Goal: Check status: Check status

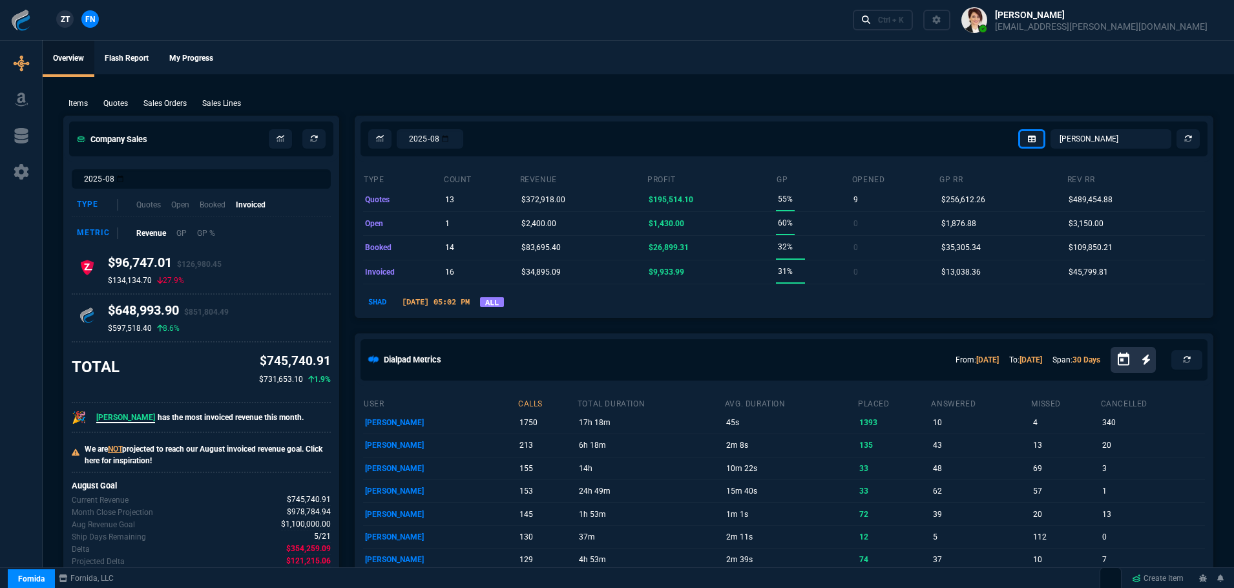
select select "4: SHAD"
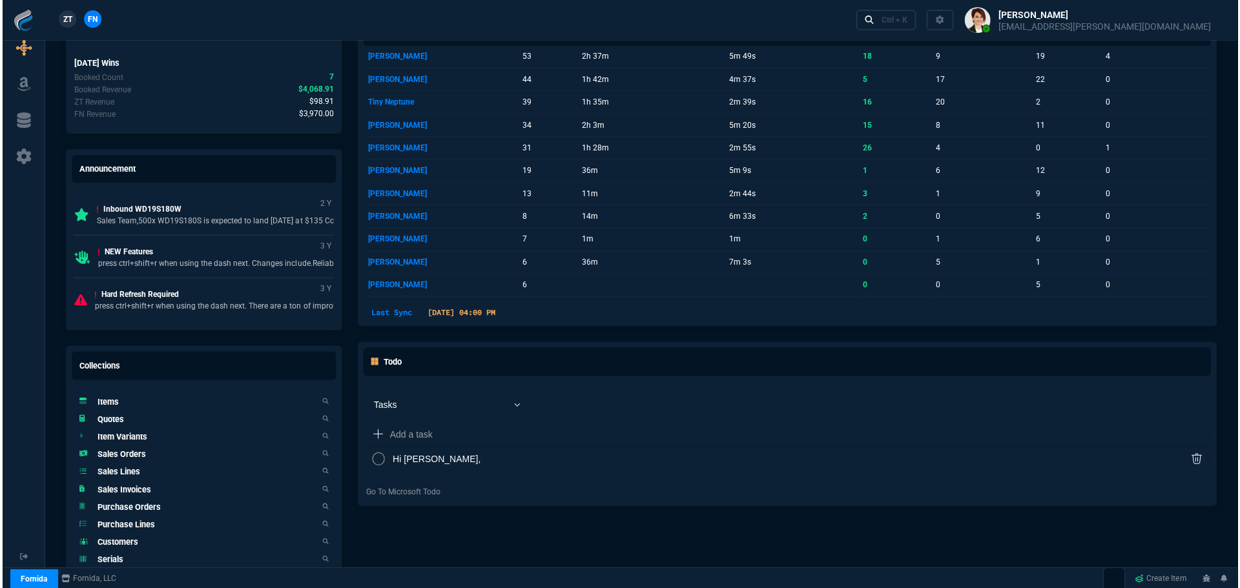
scroll to position [581, 0]
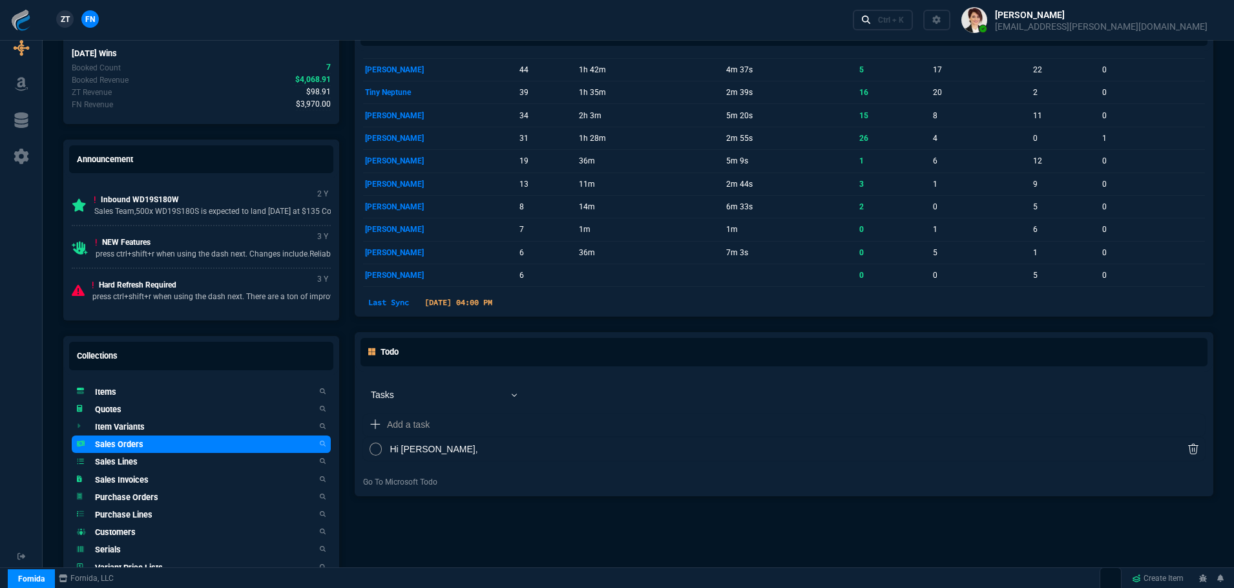
click at [143, 447] on link "Sales Orders" at bounding box center [201, 443] width 259 height 17
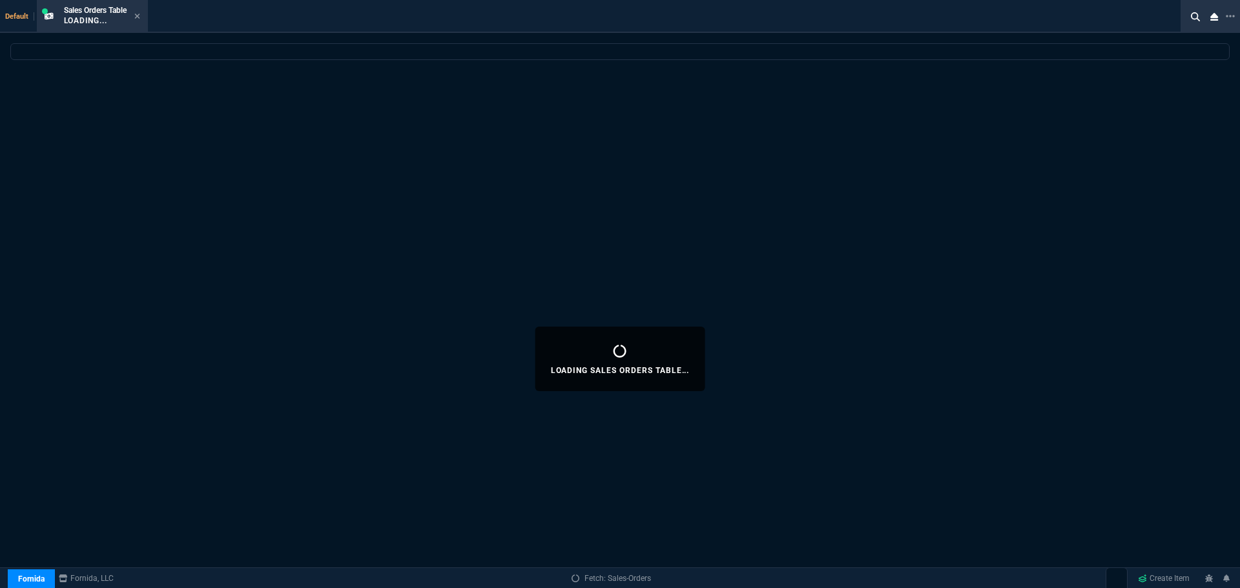
select select
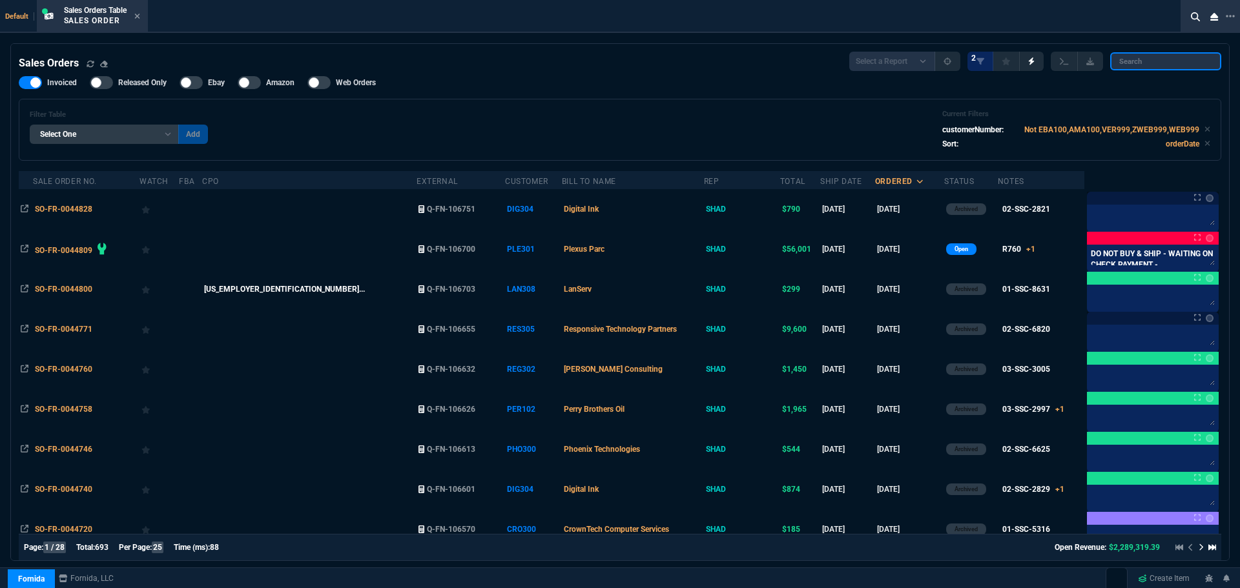
click at [1177, 65] on input "search" at bounding box center [1165, 61] width 111 height 18
paste input "SO-FR-0044379"
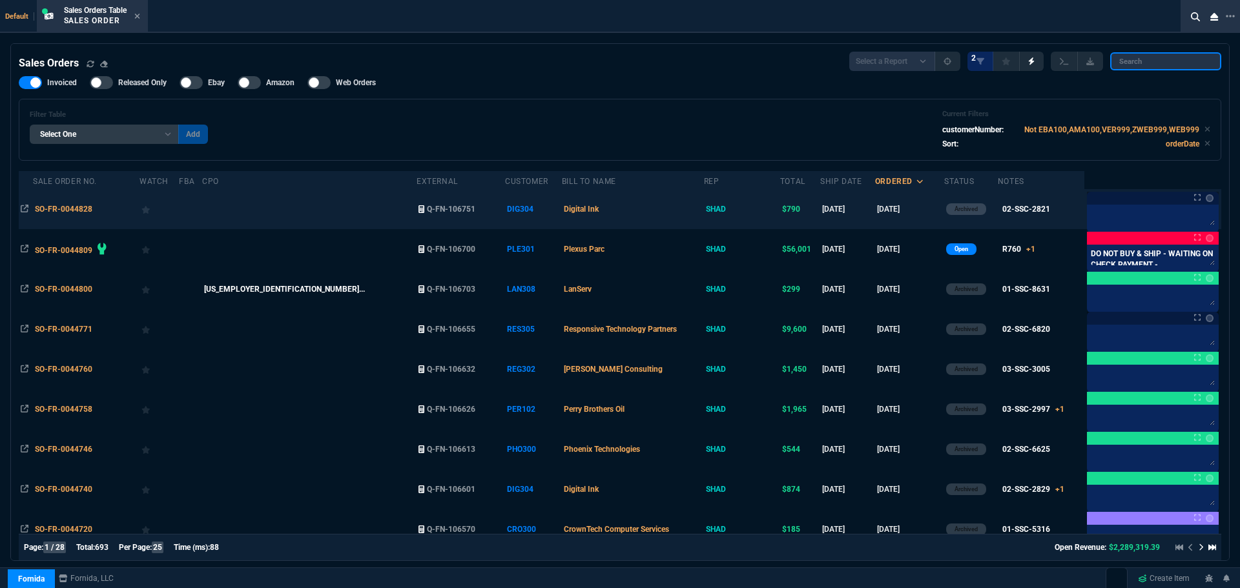
type input "SO-FR-0044379"
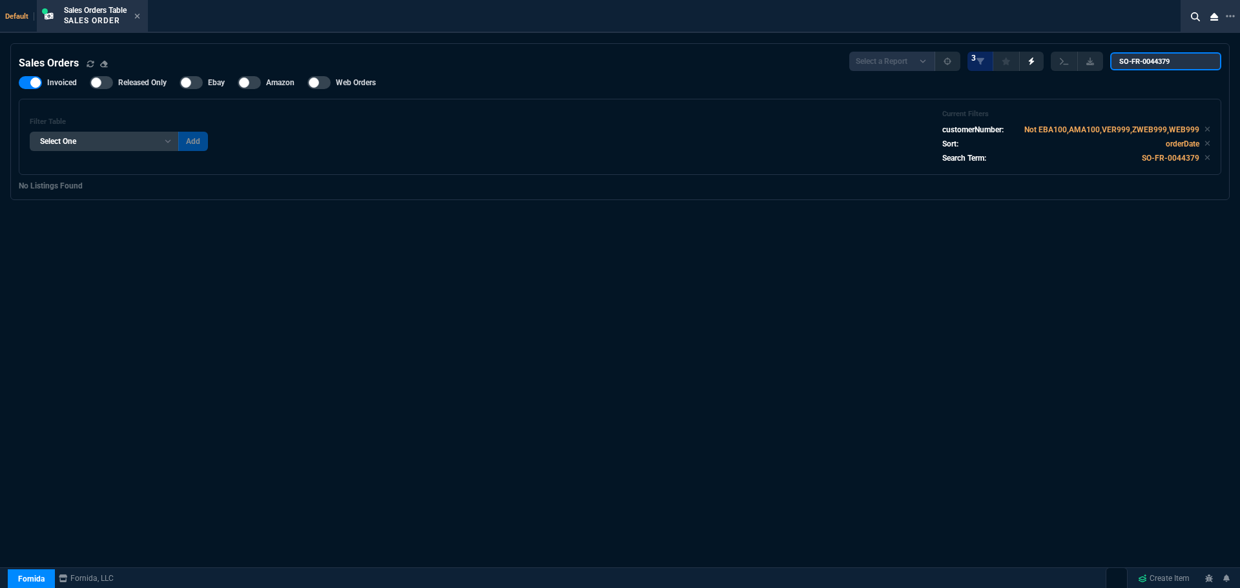
click at [1199, 61] on input "SO-FR-0044379" at bounding box center [1165, 61] width 111 height 18
click at [1199, 61] on input "search" at bounding box center [1165, 61] width 111 height 18
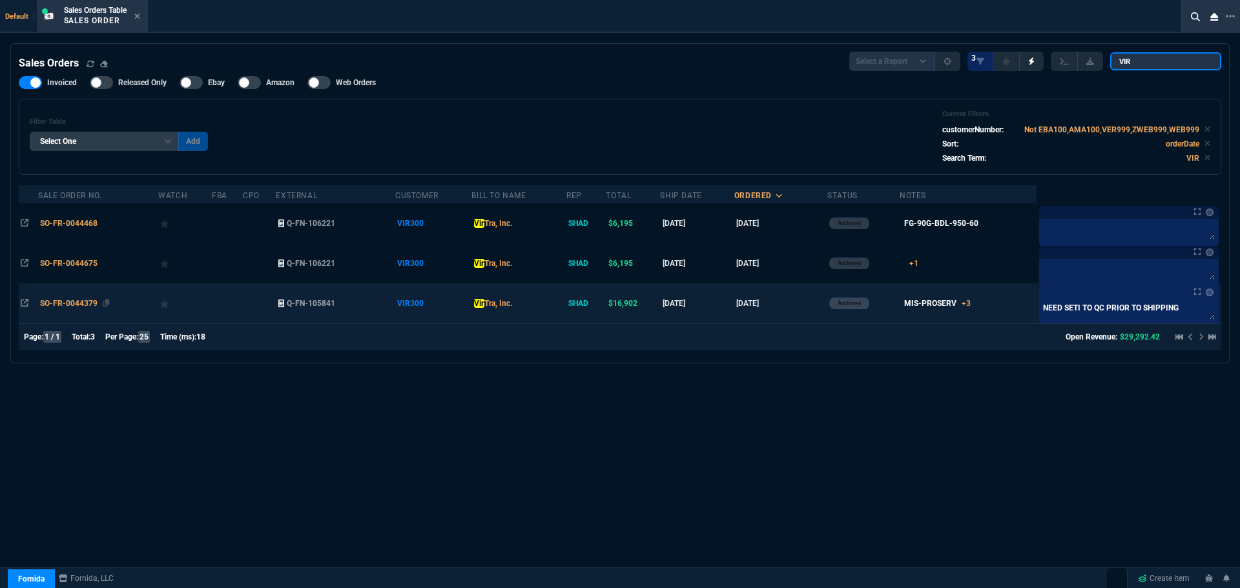
type input "VIR"
click at [70, 304] on span "SO-FR-0044379" at bounding box center [68, 303] width 57 height 9
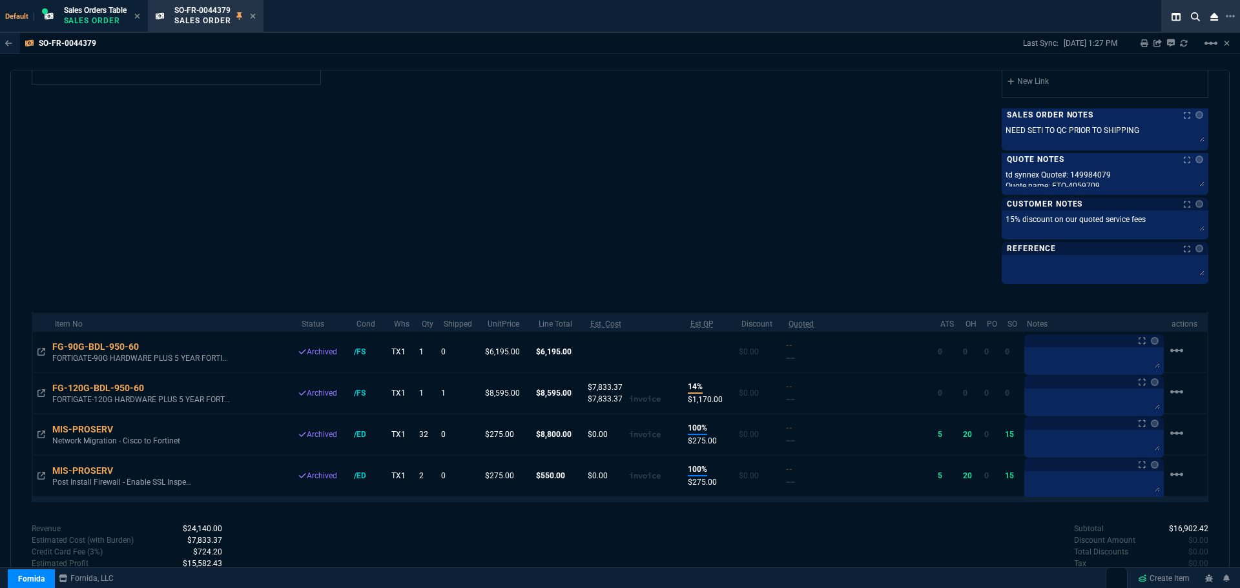
scroll to position [710, 0]
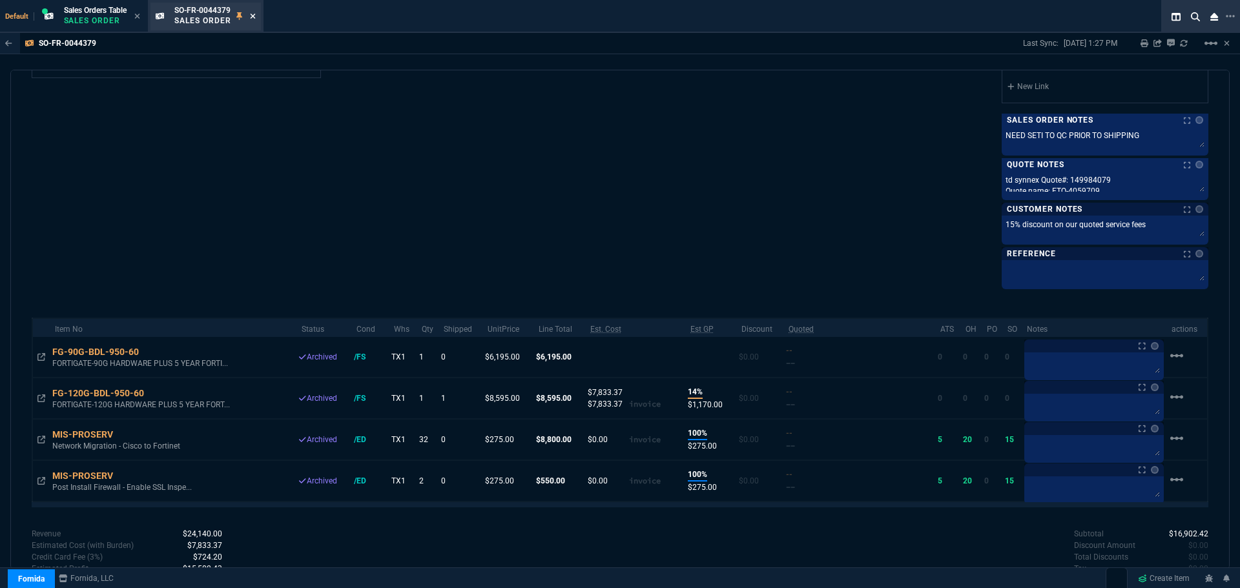
click at [255, 17] on icon at bounding box center [252, 16] width 5 height 5
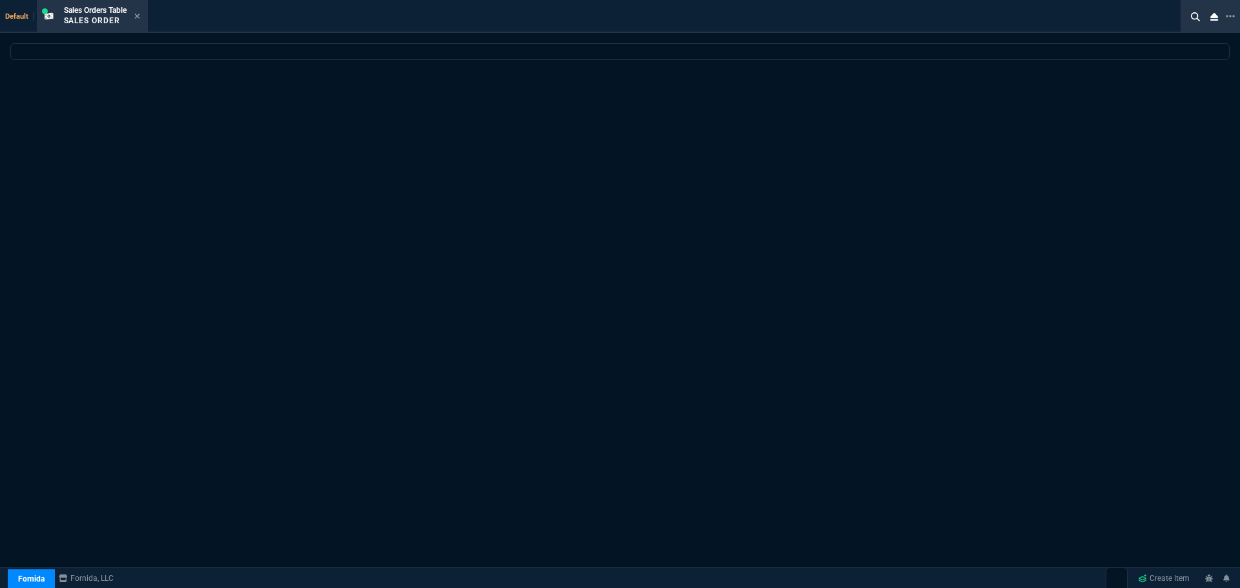
select select
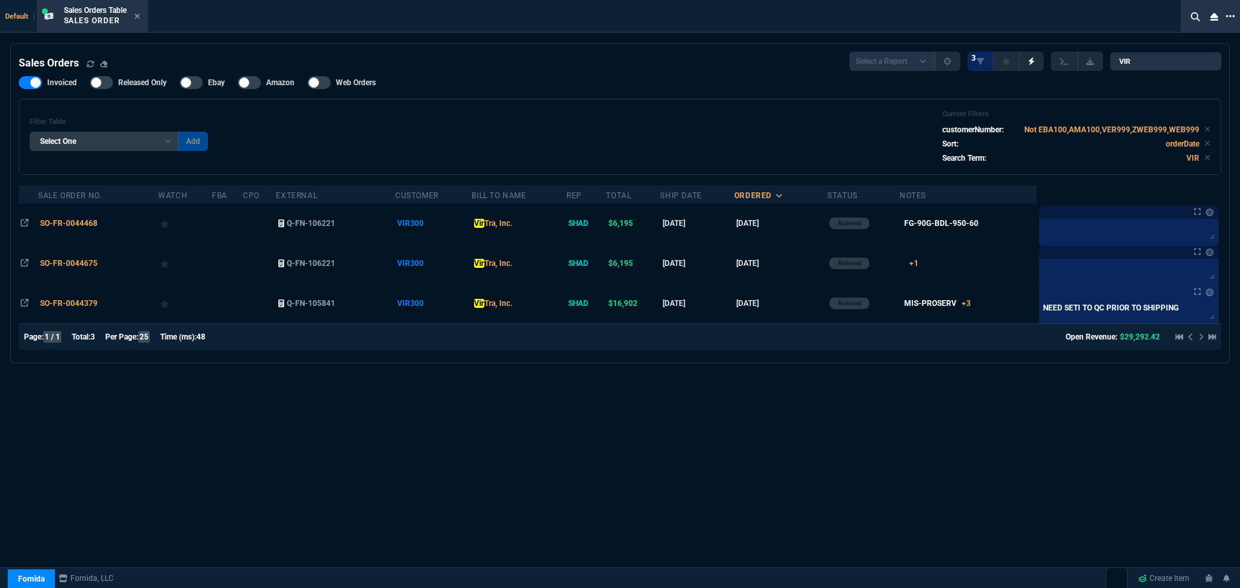
click at [1227, 16] on icon at bounding box center [1230, 16] width 9 height 3
click at [1111, 26] on li "Open New Tab" at bounding box center [1160, 26] width 128 height 15
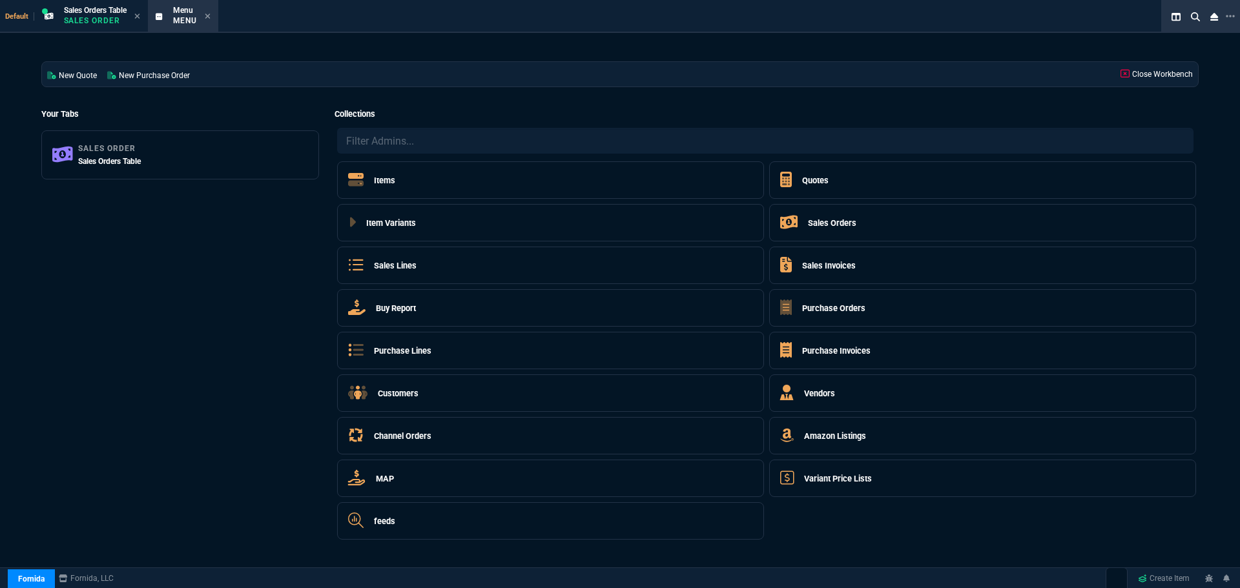
click at [820, 267] on h5 "Sales Invoices" at bounding box center [829, 266] width 54 height 12
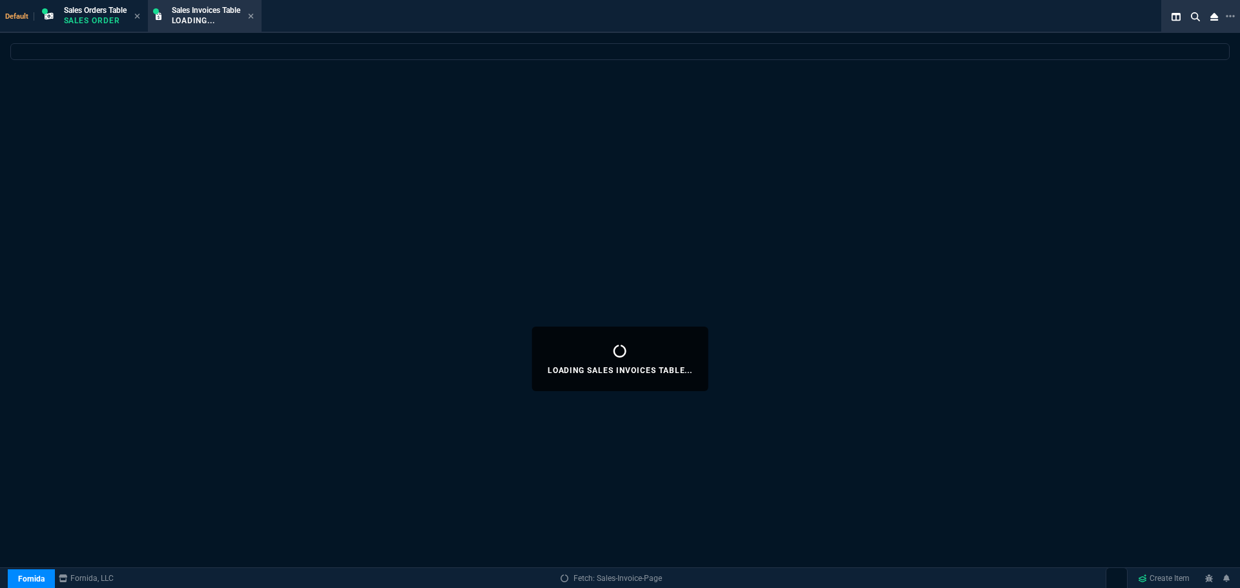
select select
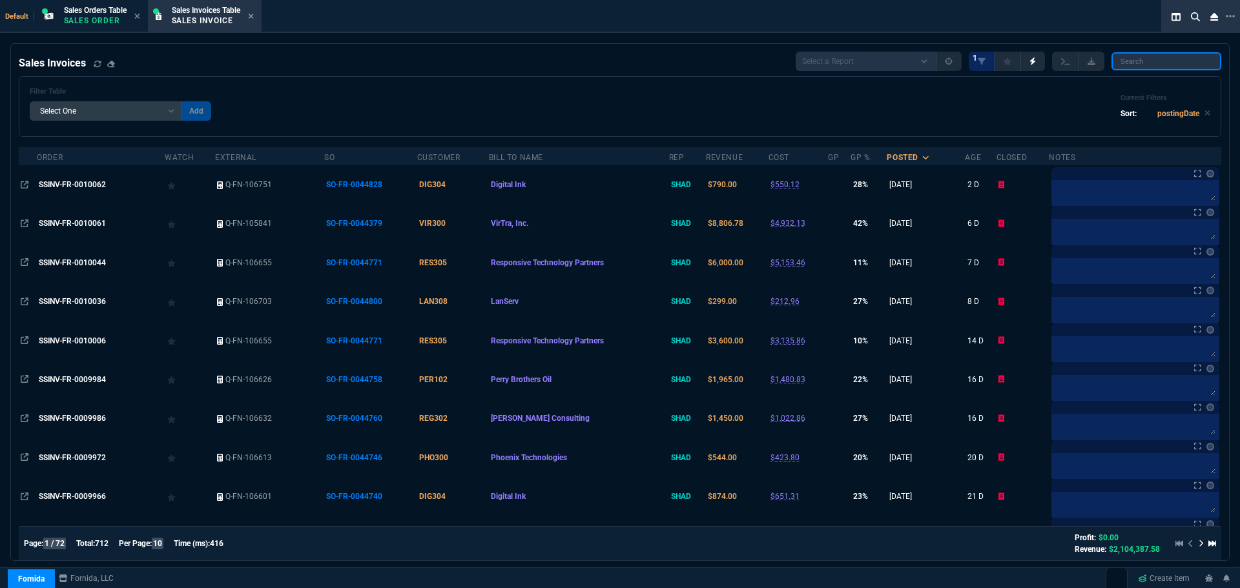
click at [1160, 66] on input "search" at bounding box center [1166, 61] width 110 height 18
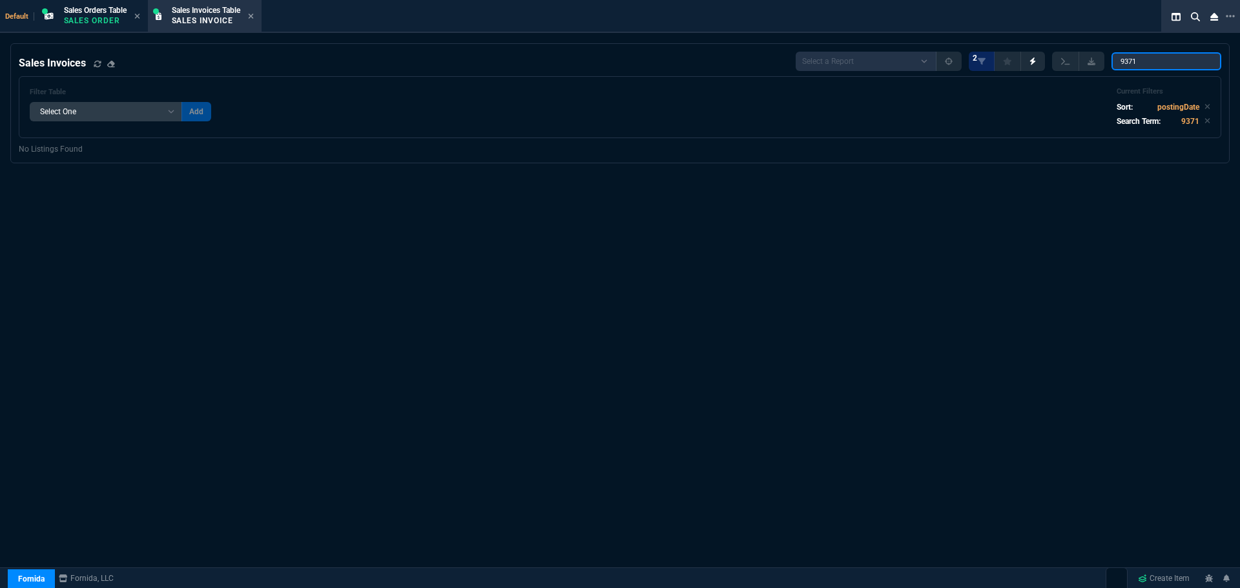
click at [1123, 61] on input "9371" at bounding box center [1166, 61] width 110 height 18
type input "000-FR9371"
drag, startPoint x: 1165, startPoint y: 59, endPoint x: 1050, endPoint y: 79, distance: 116.7
click at [1050, 79] on div "Sales Invoices Select a Report MSP Invoices Vanessa Feb RodneyInvoices --- dupl…" at bounding box center [620, 95] width 1203 height 87
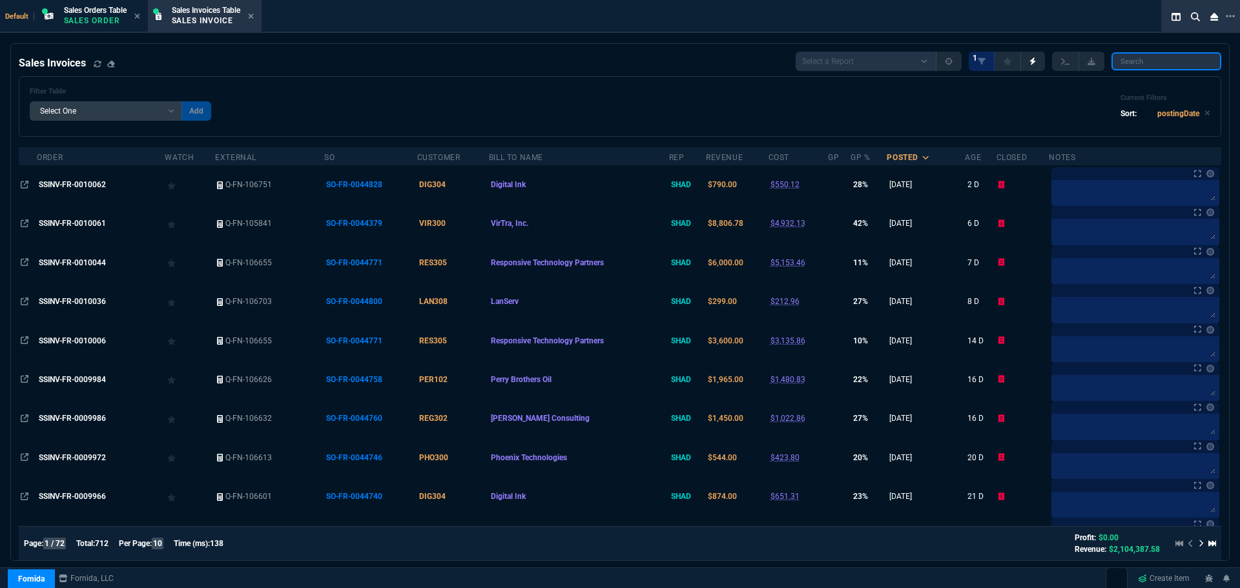
click at [1127, 63] on input "search" at bounding box center [1166, 61] width 110 height 18
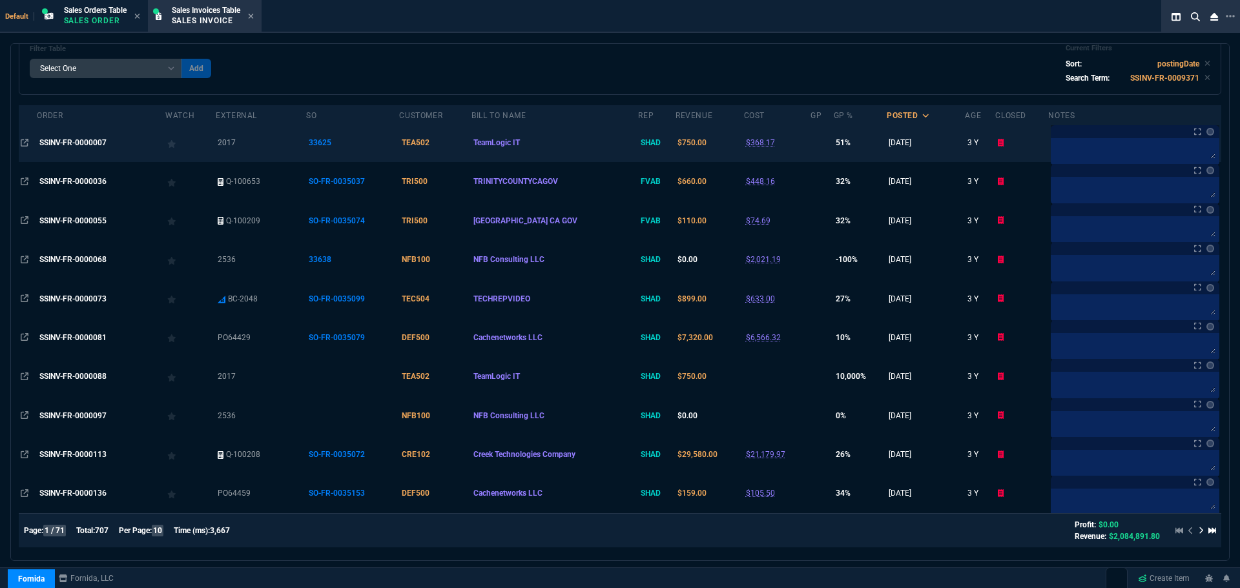
scroll to position [0, 0]
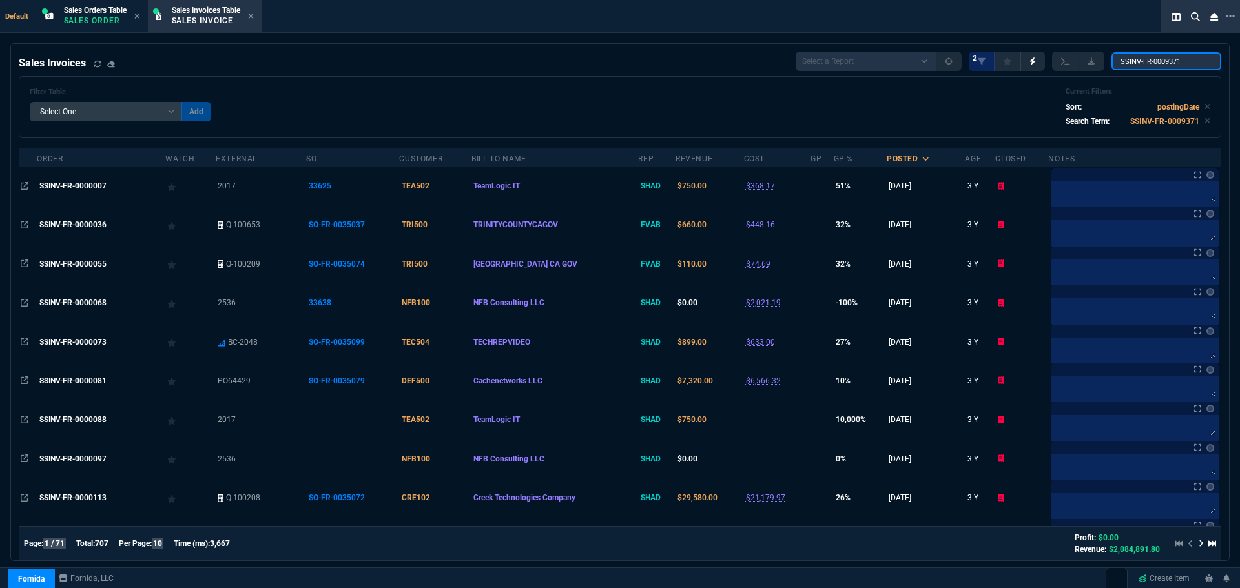
click at [1191, 57] on input "SSINV-FR-0009371" at bounding box center [1166, 61] width 110 height 18
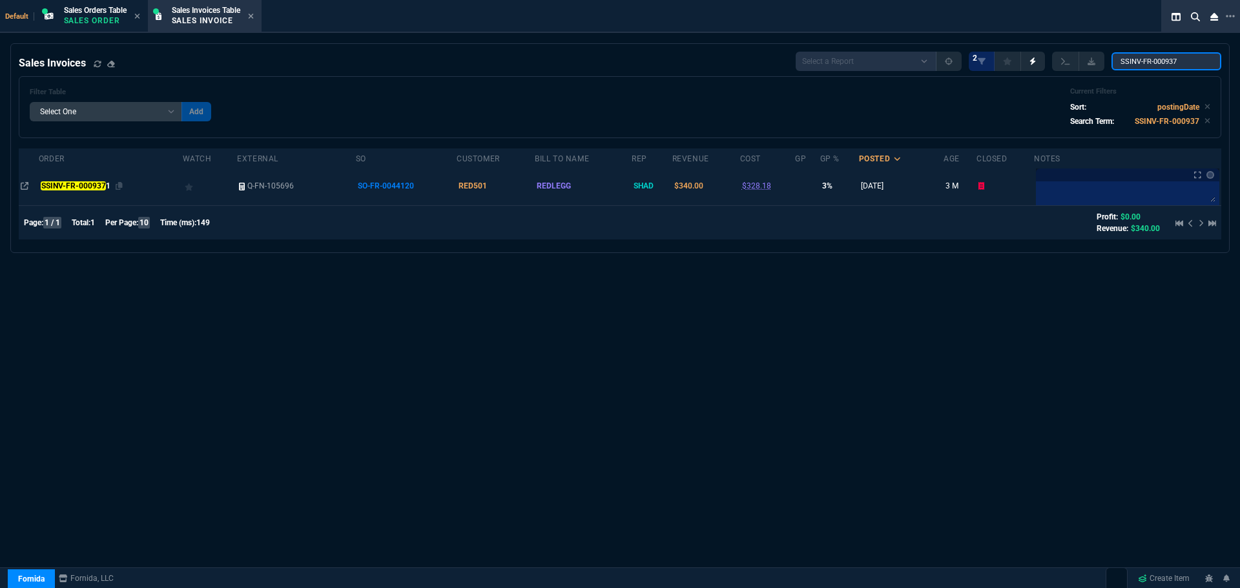
type input "SSINV-FR-000937"
click at [97, 185] on mark "SSINV-FR-000937" at bounding box center [73, 185] width 65 height 9
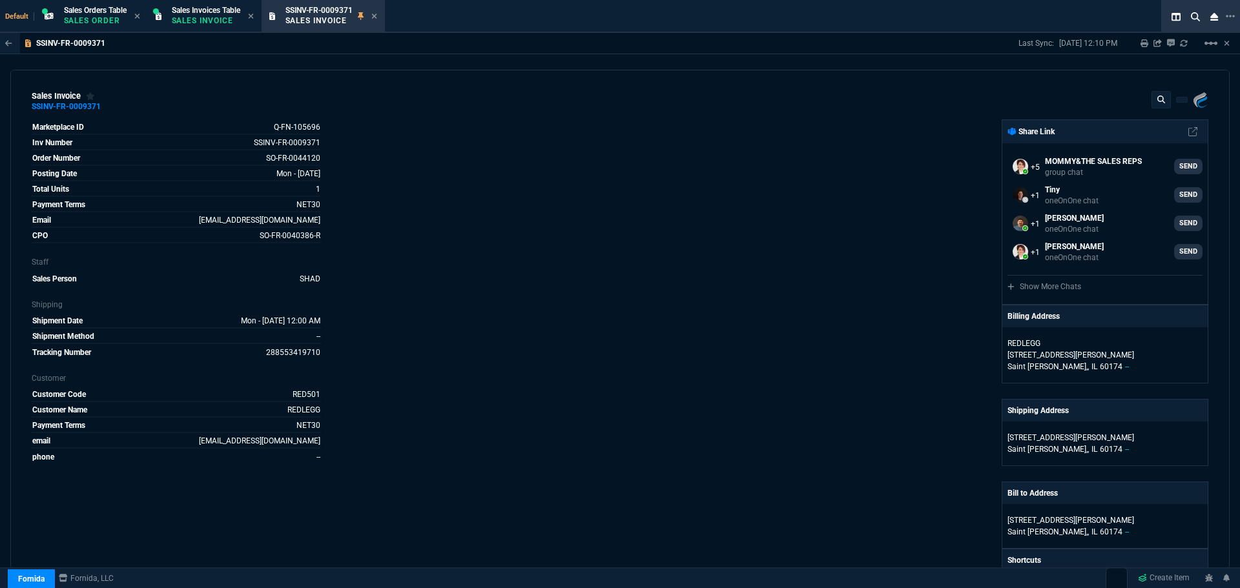
select select "4: SHAD"
click at [255, 159] on icon at bounding box center [257, 158] width 7 height 8
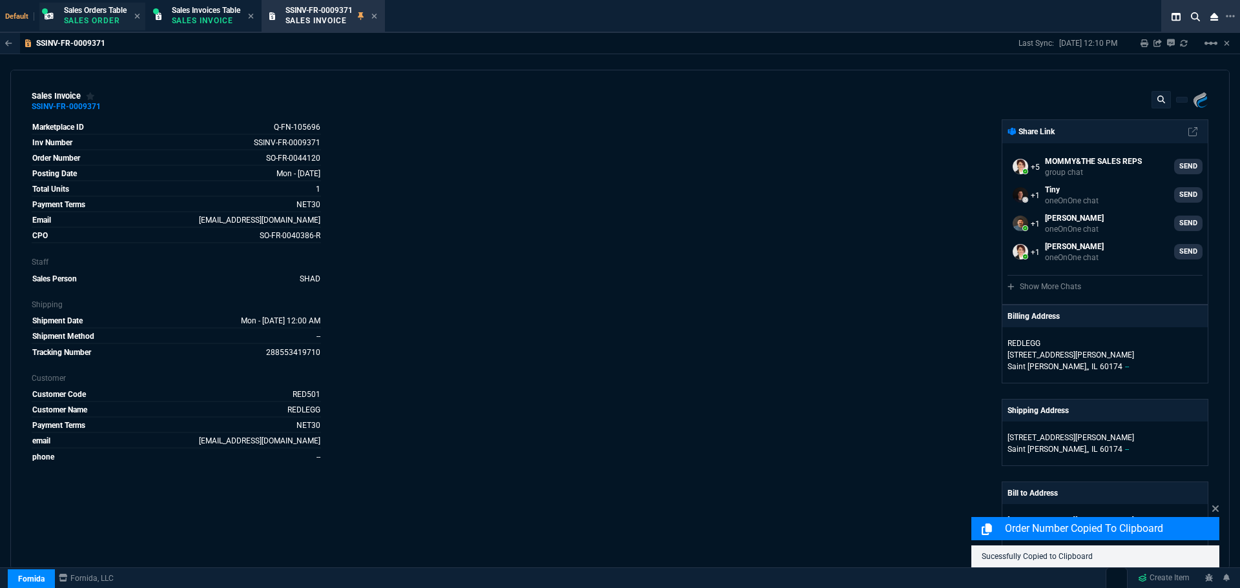
click at [86, 14] on span "Sales Orders Table" at bounding box center [95, 10] width 63 height 9
select select
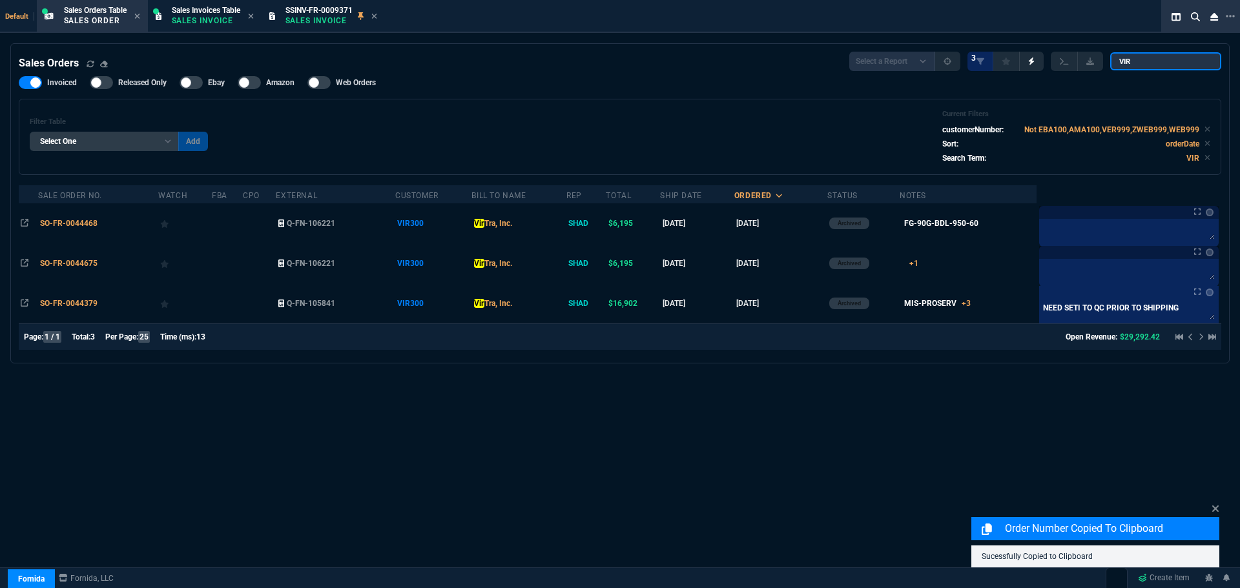
click at [1185, 61] on input "VIR" at bounding box center [1165, 61] width 111 height 18
paste input "SO-FR-0044120"
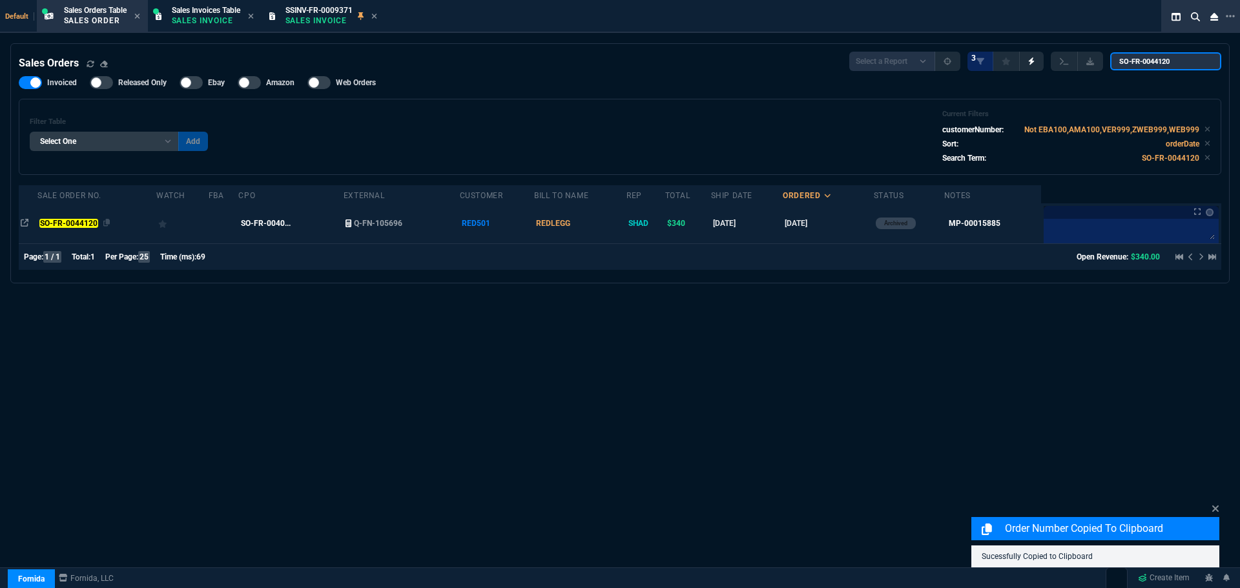
type input "SO-FR-0044120"
click at [81, 225] on mark "SO-FR-0044120" at bounding box center [68, 223] width 58 height 9
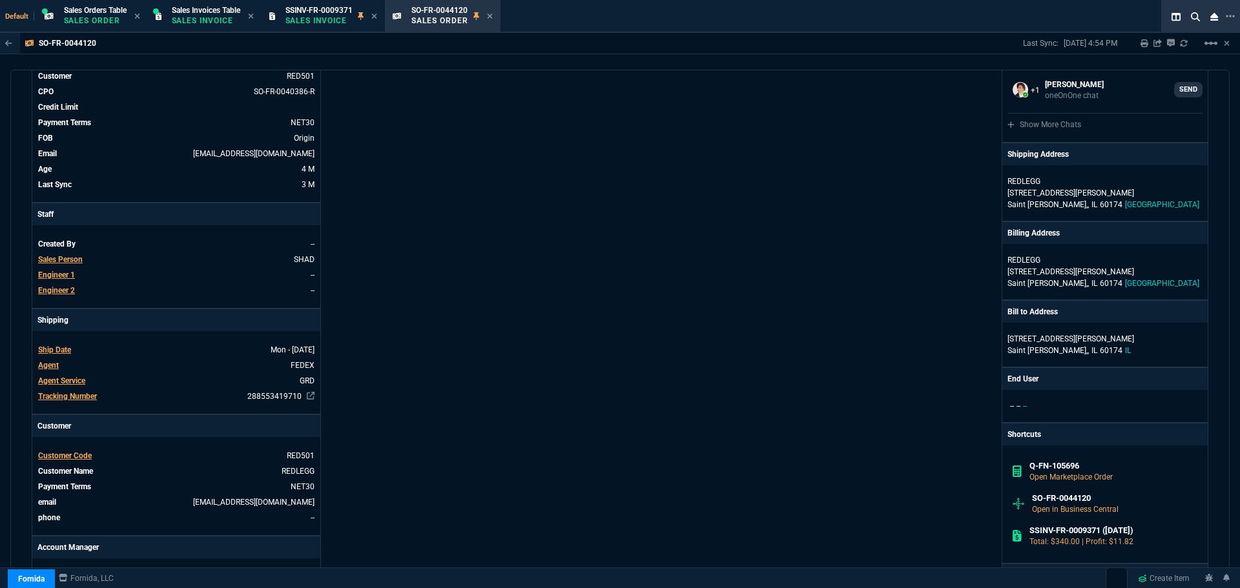
scroll to position [0, 0]
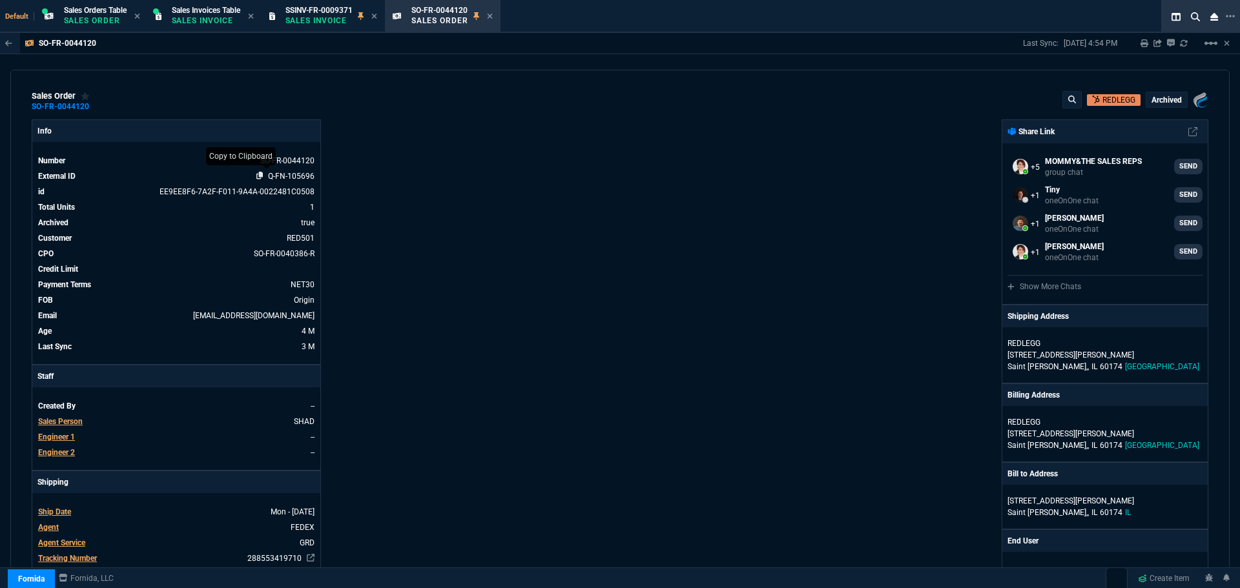
click at [258, 177] on icon at bounding box center [259, 176] width 7 height 8
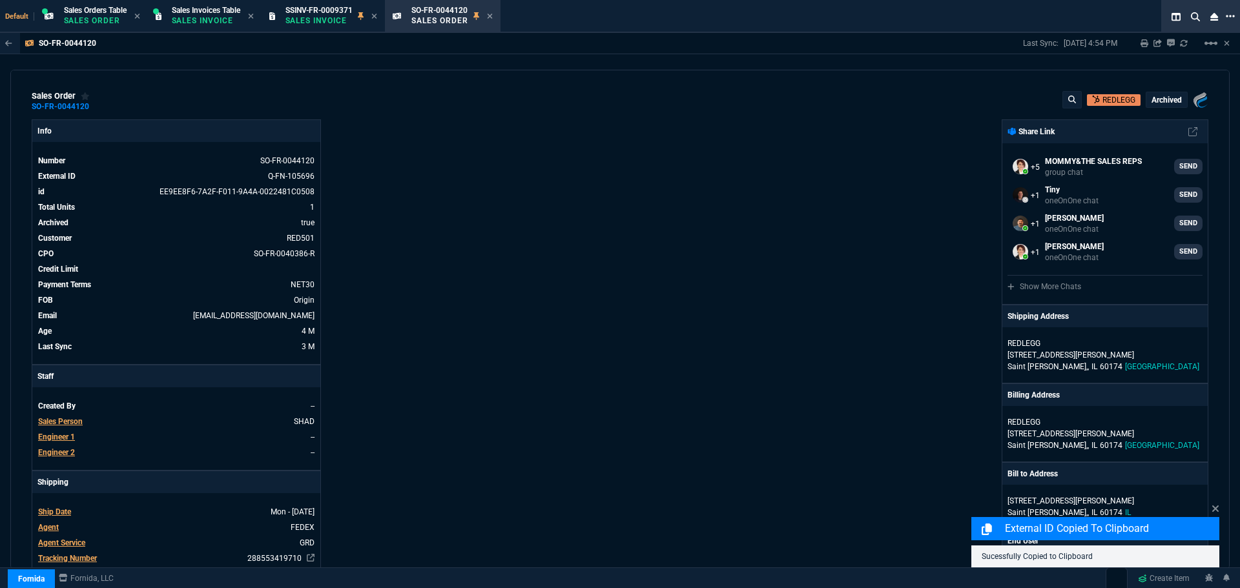
click at [1229, 18] on icon at bounding box center [1230, 16] width 9 height 10
click at [1152, 30] on li "Open New Tab" at bounding box center [1162, 28] width 128 height 15
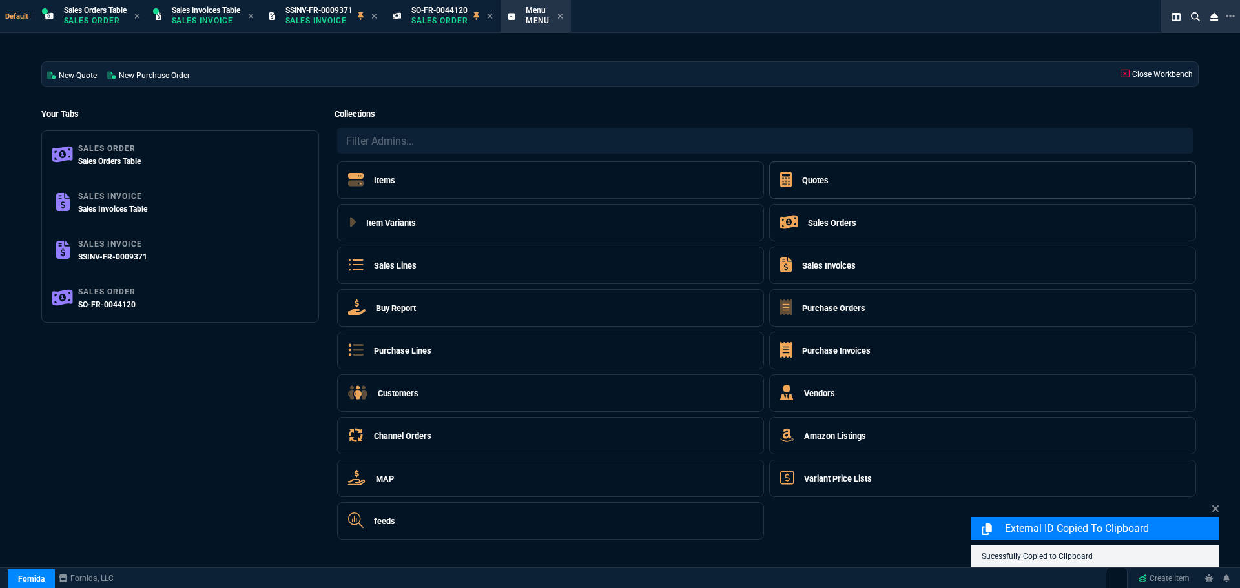
click at [820, 184] on h5 "Quotes" at bounding box center [815, 180] width 26 height 12
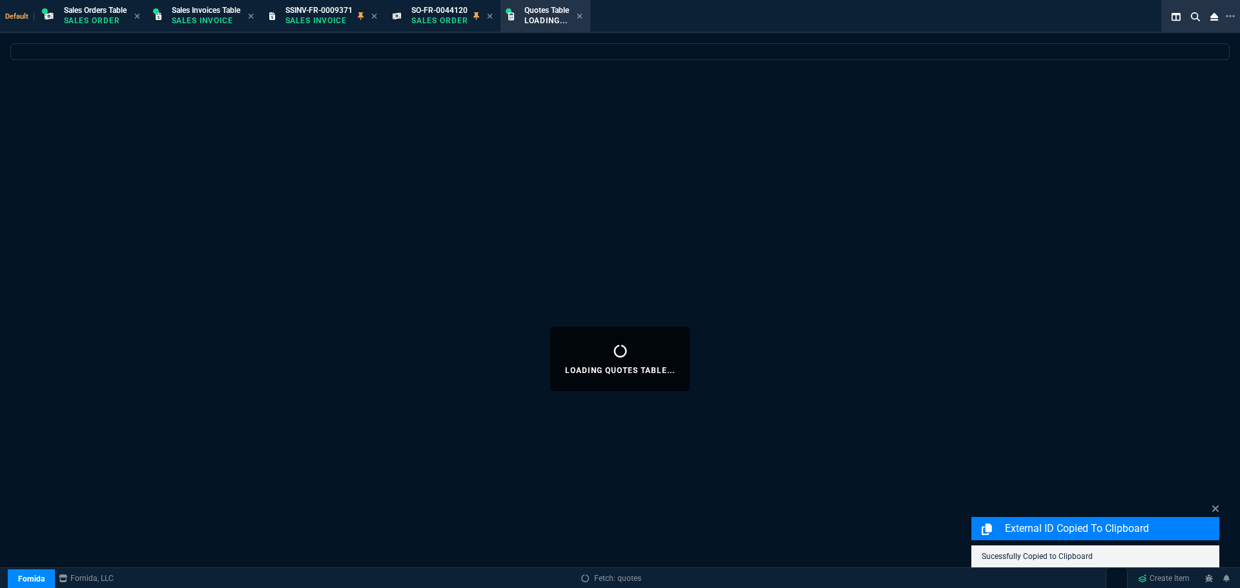
select select
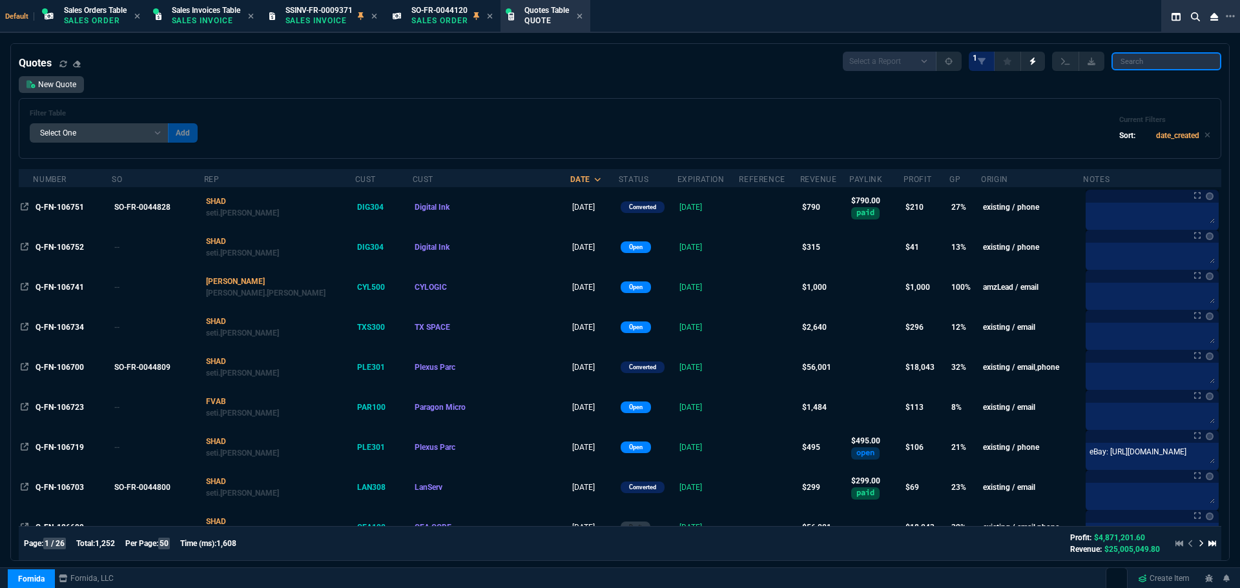
paste input "Q-FN-105696"
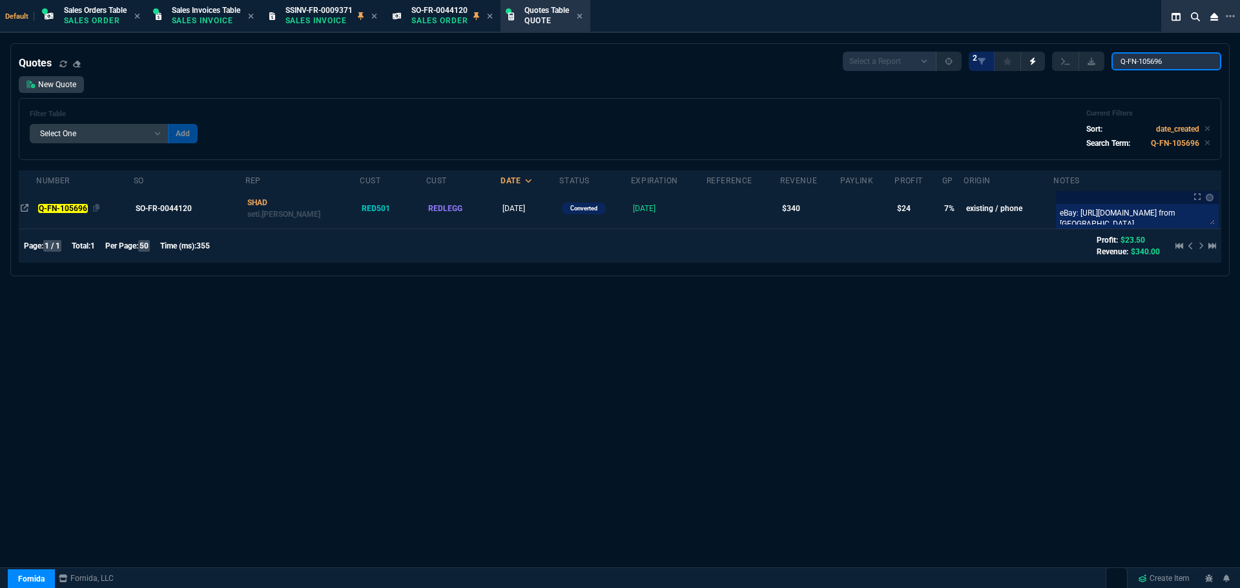
type input "Q-FN-105696"
click at [82, 210] on mark "Q-FN-105696" at bounding box center [62, 208] width 49 height 9
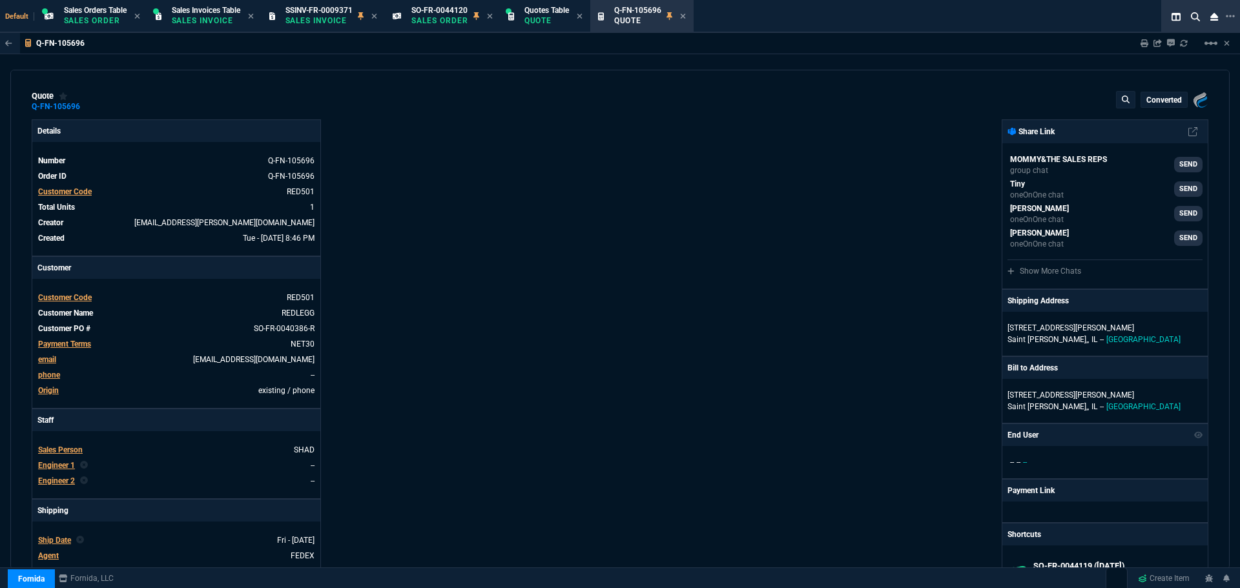
type input "12"
type input "40"
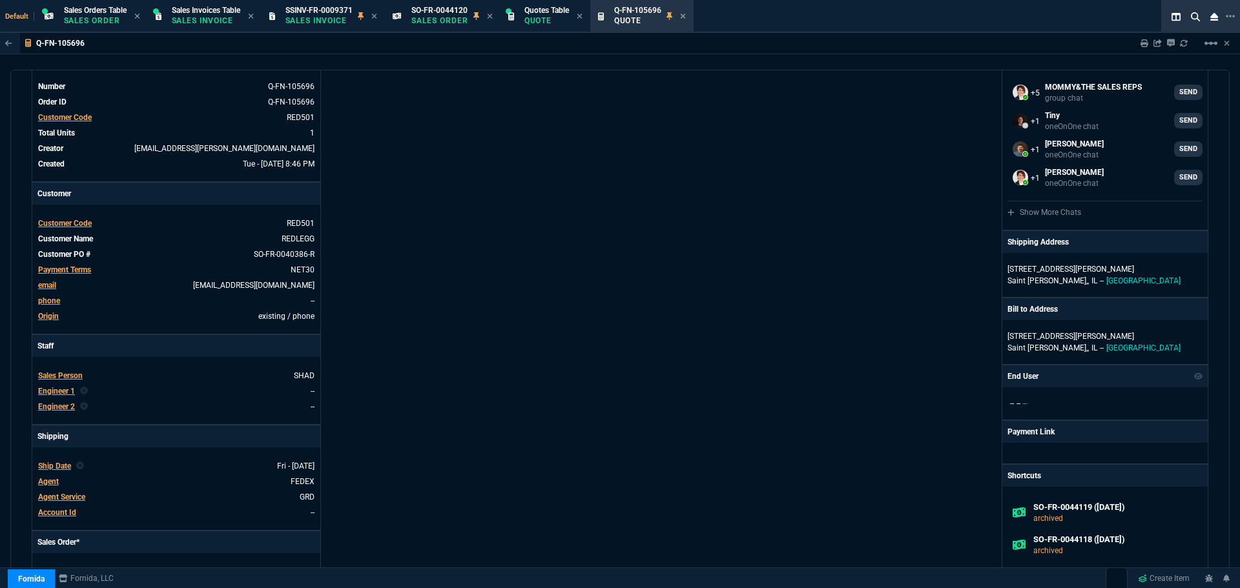
scroll to position [387, 0]
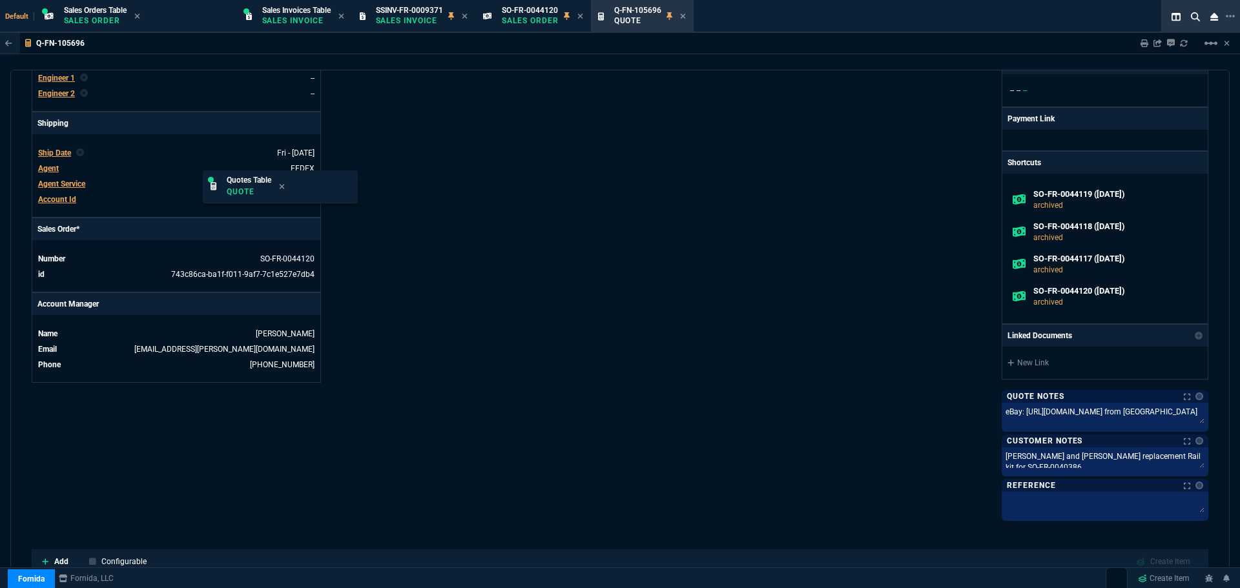
drag, startPoint x: 539, startPoint y: 19, endPoint x: 236, endPoint y: -10, distance: 304.2
click at [311, 16] on p "Sales Invoice" at bounding box center [294, 20] width 65 height 10
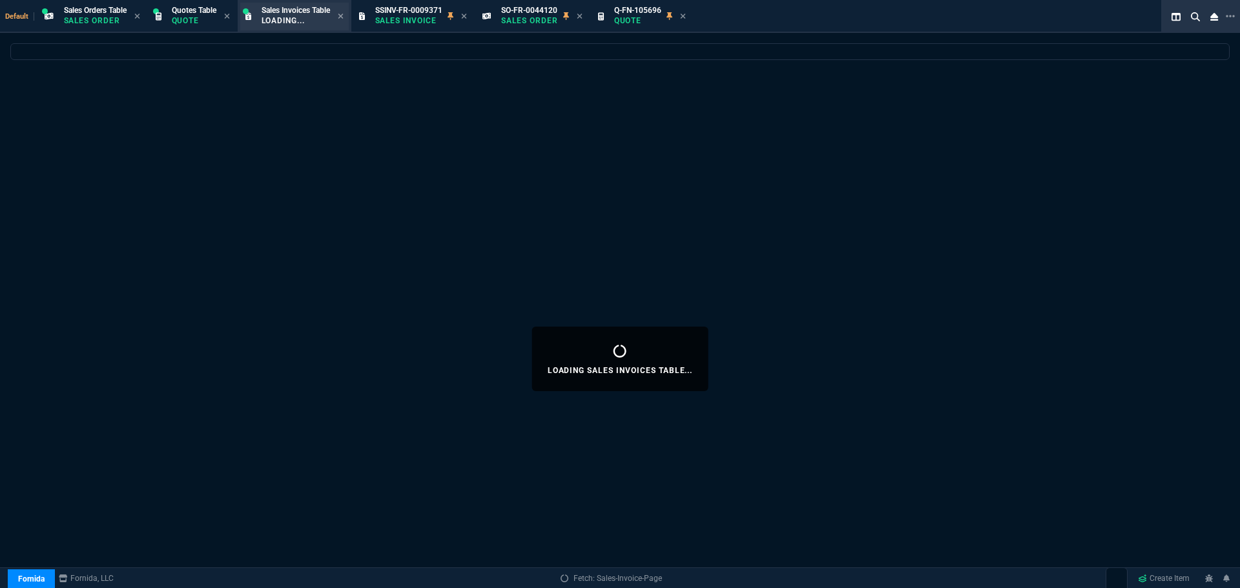
select select
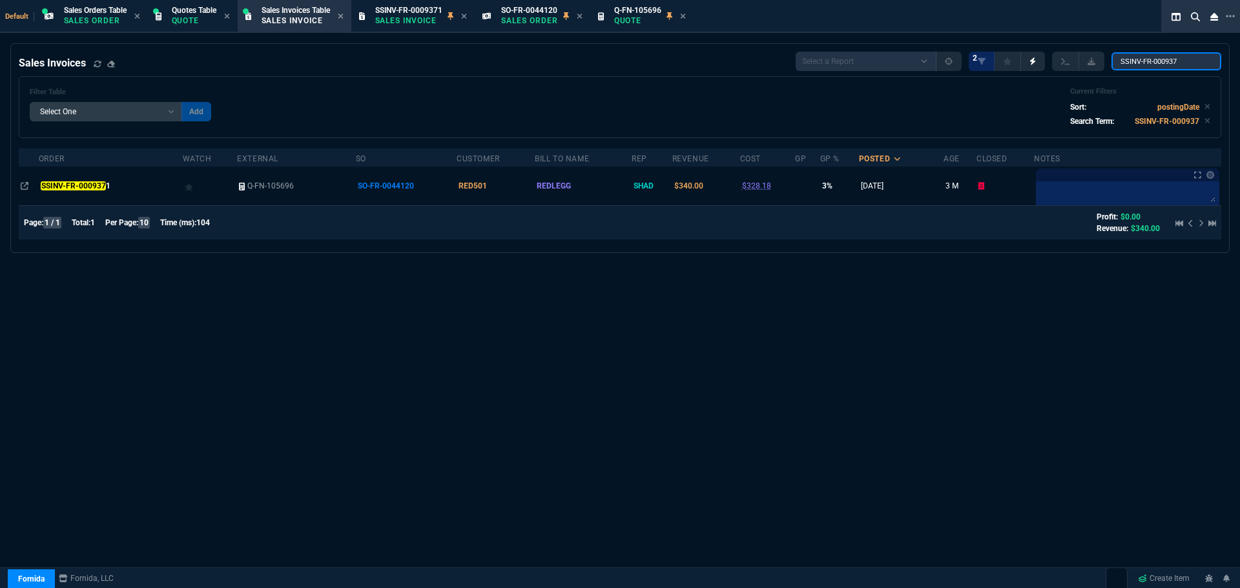
click at [1182, 65] on input "SSINV-FR-000937" at bounding box center [1166, 61] width 110 height 18
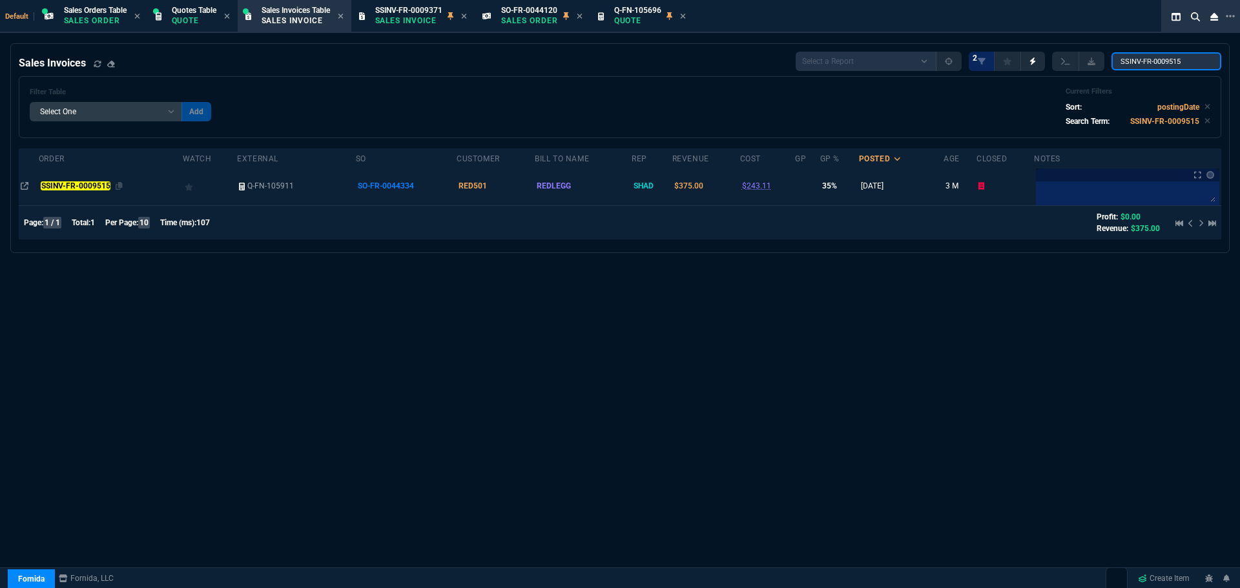
type input "SSINV-FR-0009515"
click at [77, 186] on mark "SSINV-FR-0009515" at bounding box center [76, 185] width 70 height 9
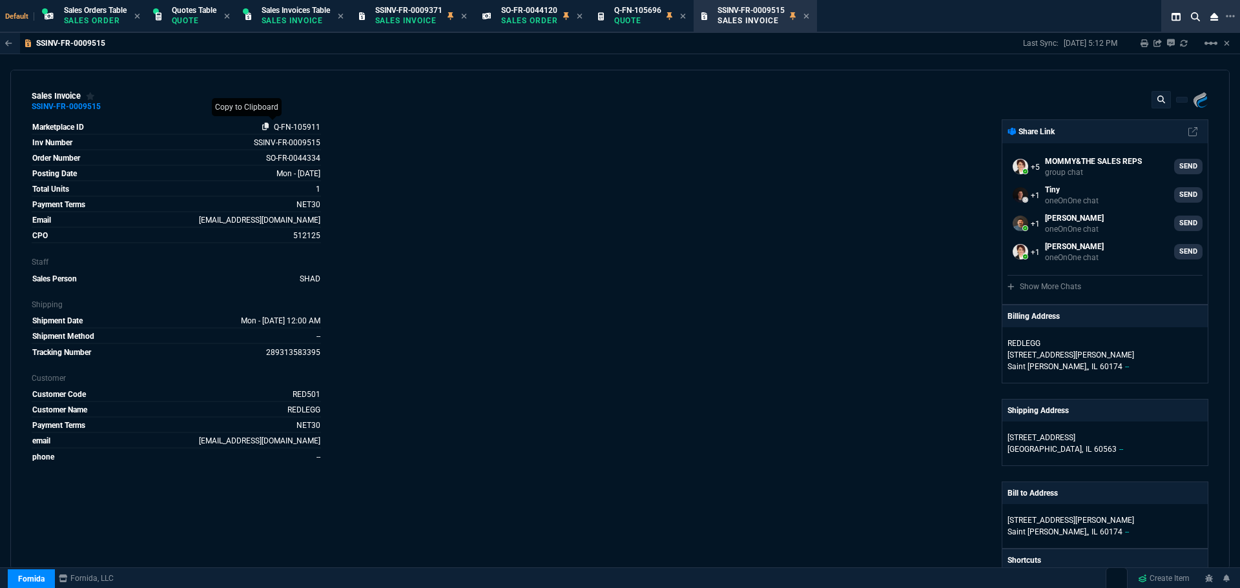
click at [263, 125] on icon at bounding box center [265, 127] width 7 height 8
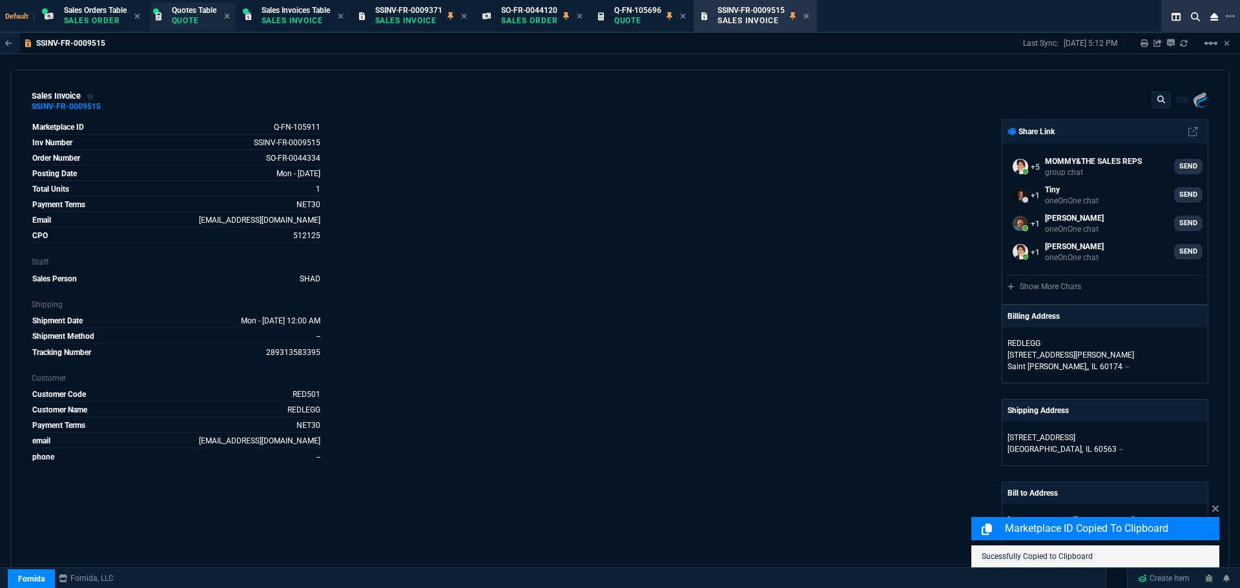
click at [194, 20] on p "Quote" at bounding box center [194, 20] width 45 height 10
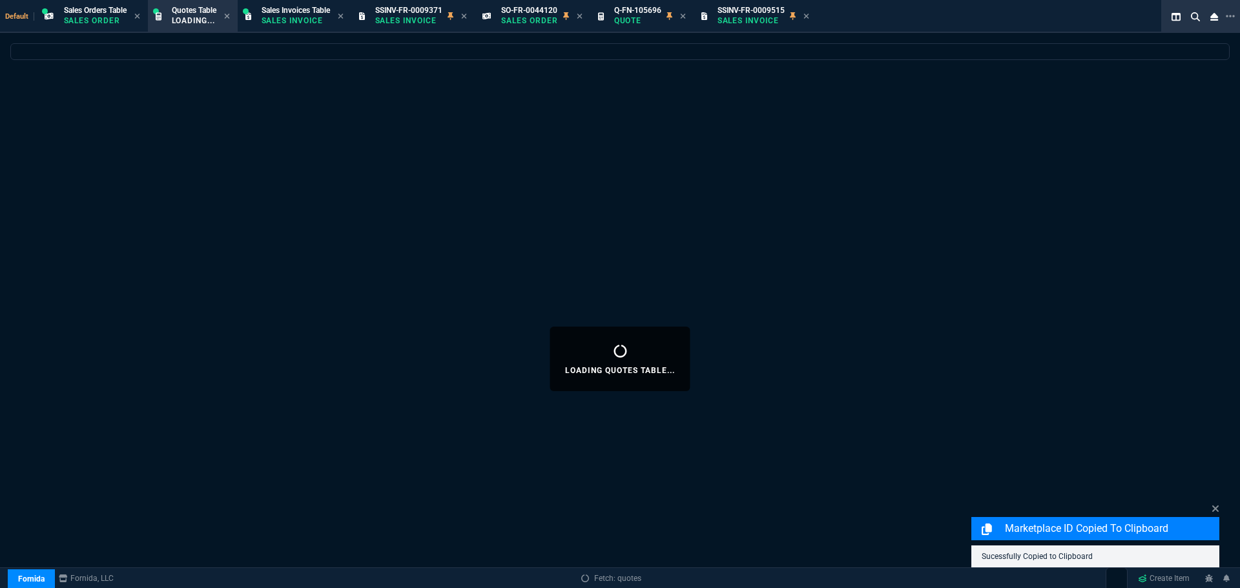
select select
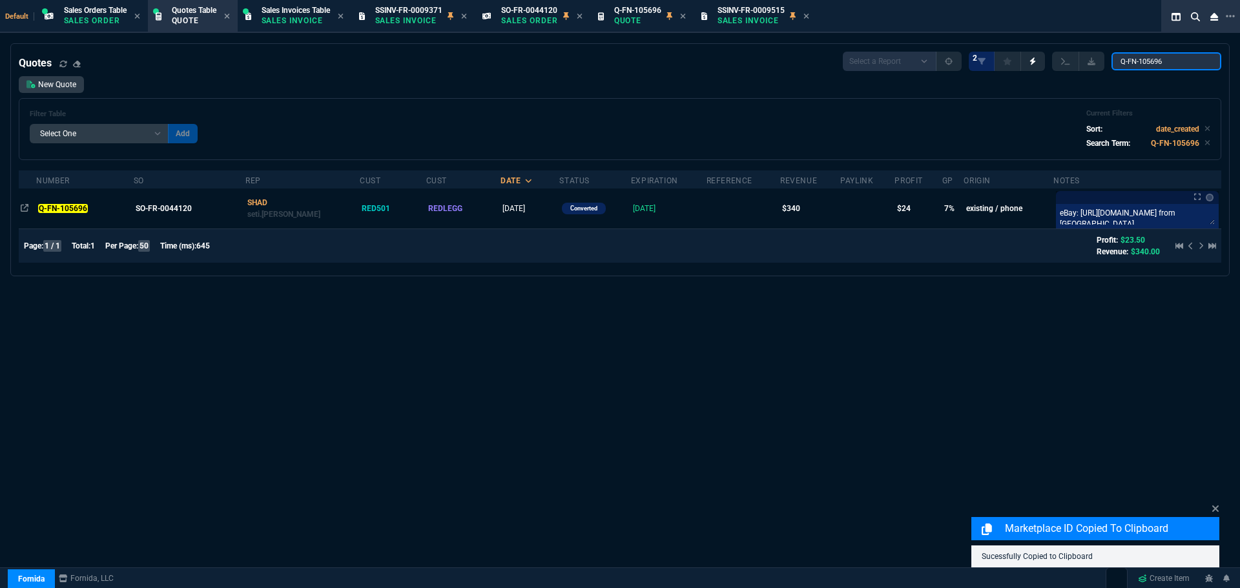
click at [1166, 63] on input "Q-FN-105696" at bounding box center [1166, 61] width 110 height 18
paste input "911"
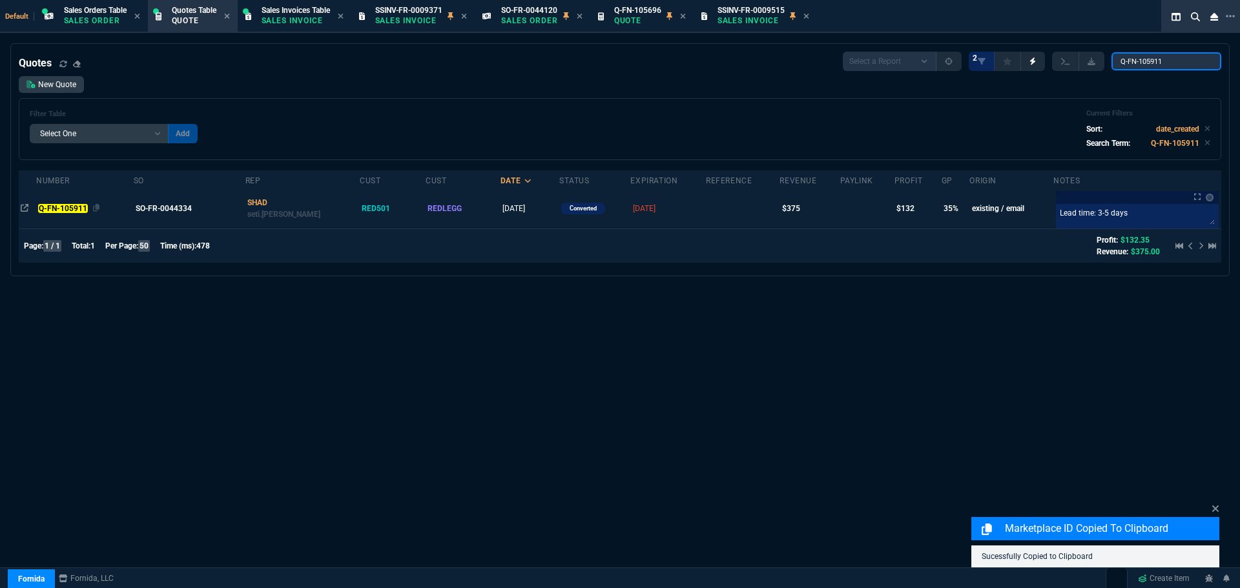
type input "Q-FN-105911"
click at [74, 208] on mark "Q-FN-105911" at bounding box center [62, 208] width 49 height 9
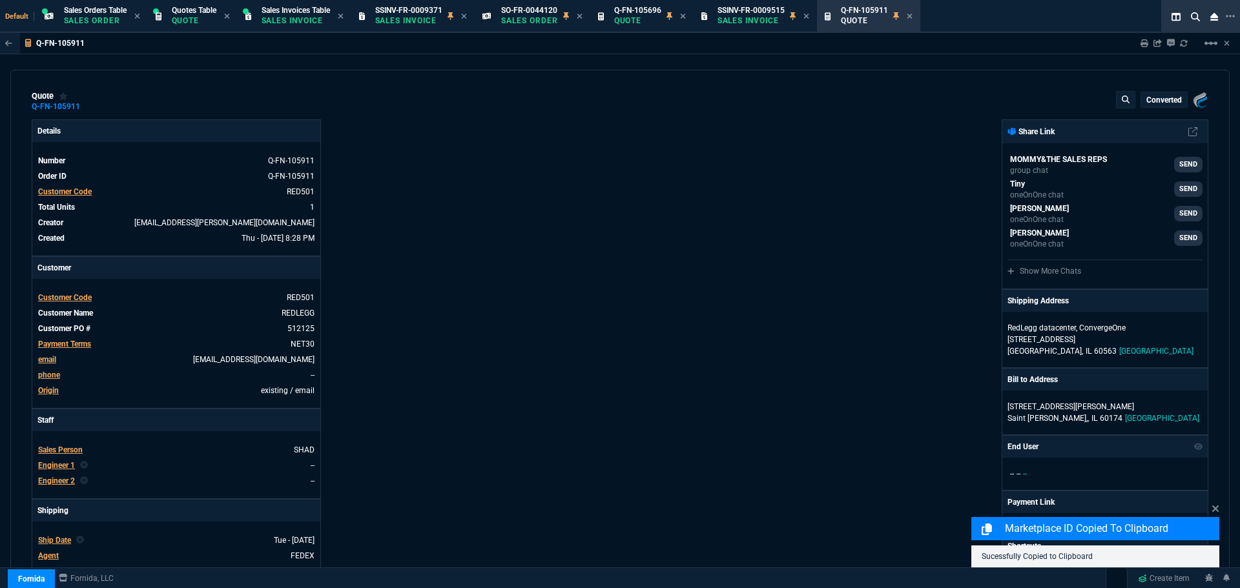
type input "39"
type input "145"
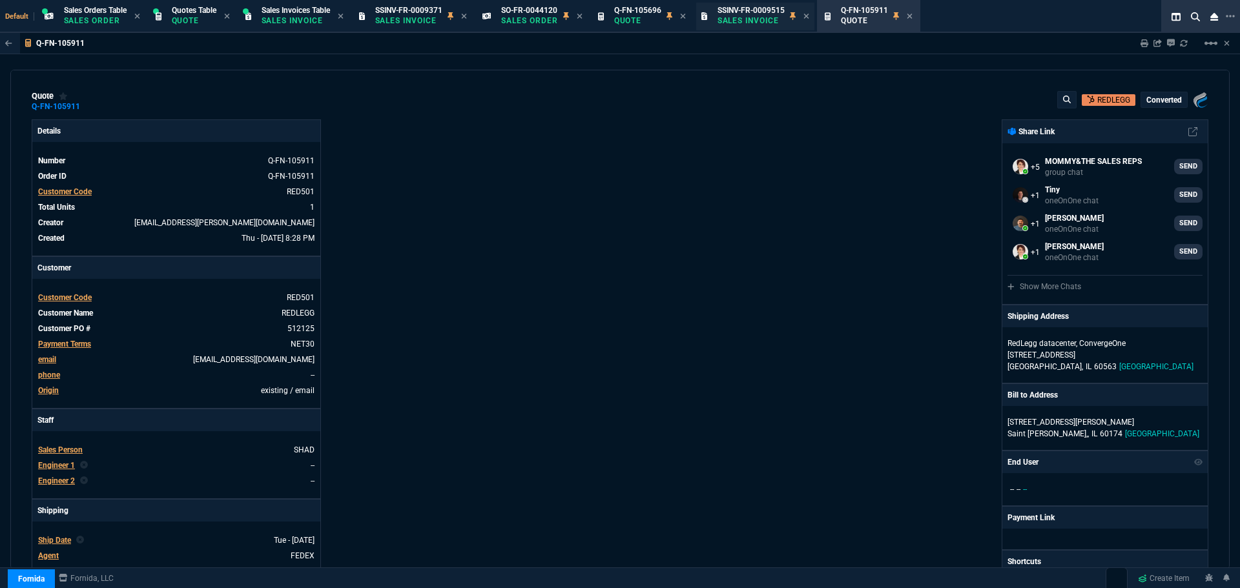
click at [765, 11] on span "SSINV-FR-0009515" at bounding box center [751, 10] width 67 height 9
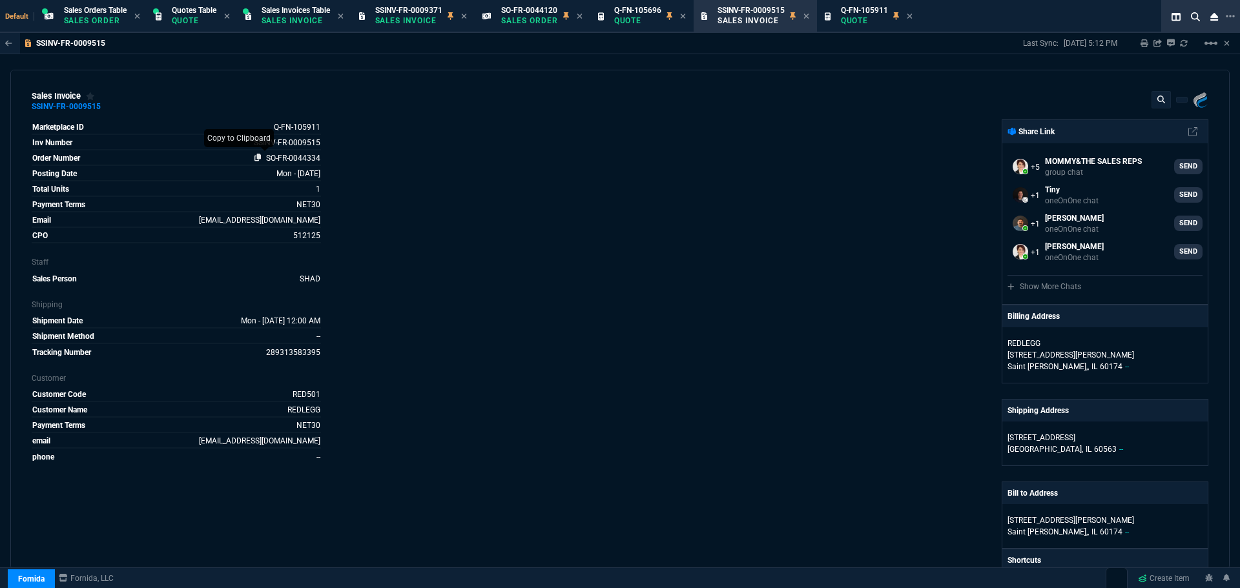
click at [256, 156] on icon at bounding box center [257, 158] width 7 height 8
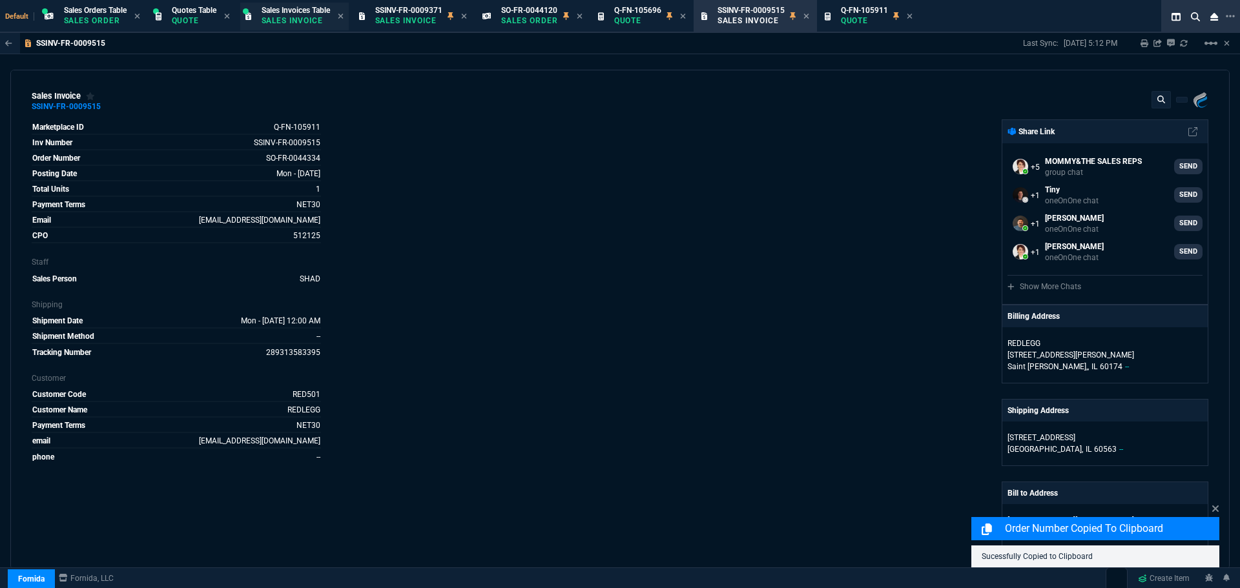
click at [286, 20] on p "Sales Invoice" at bounding box center [294, 20] width 65 height 10
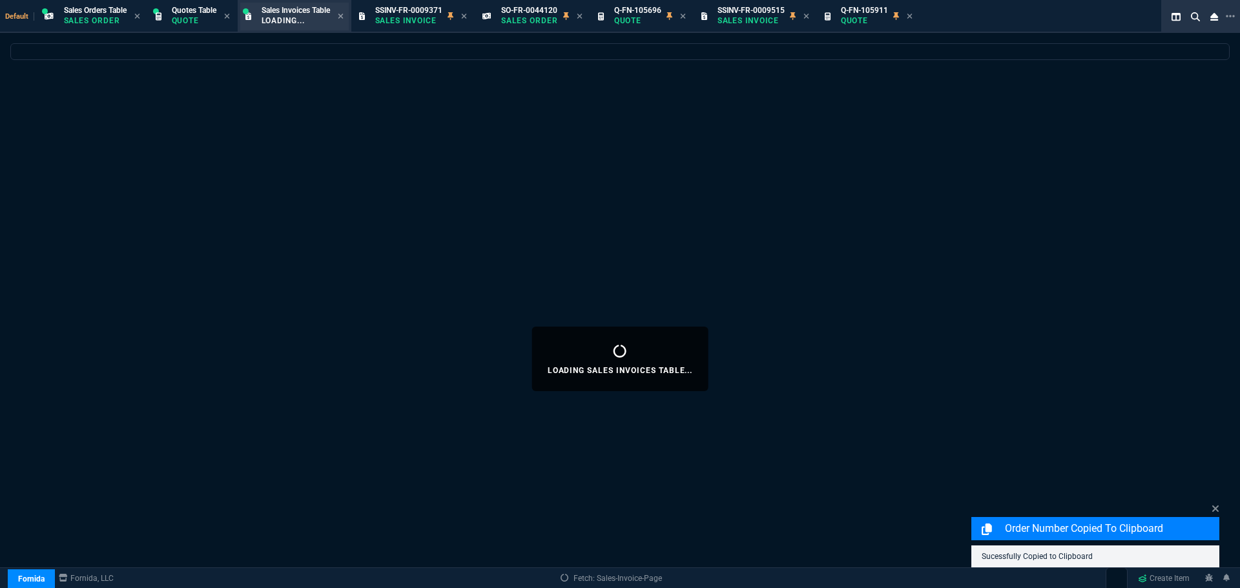
select select
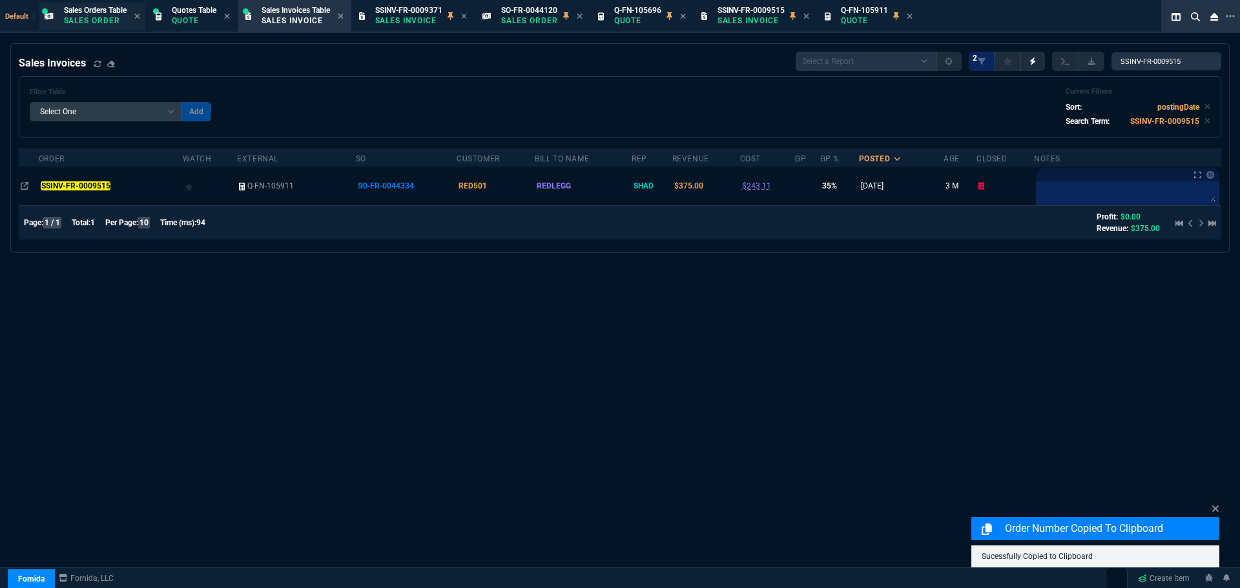
click at [78, 17] on p "Sales Order" at bounding box center [95, 20] width 63 height 10
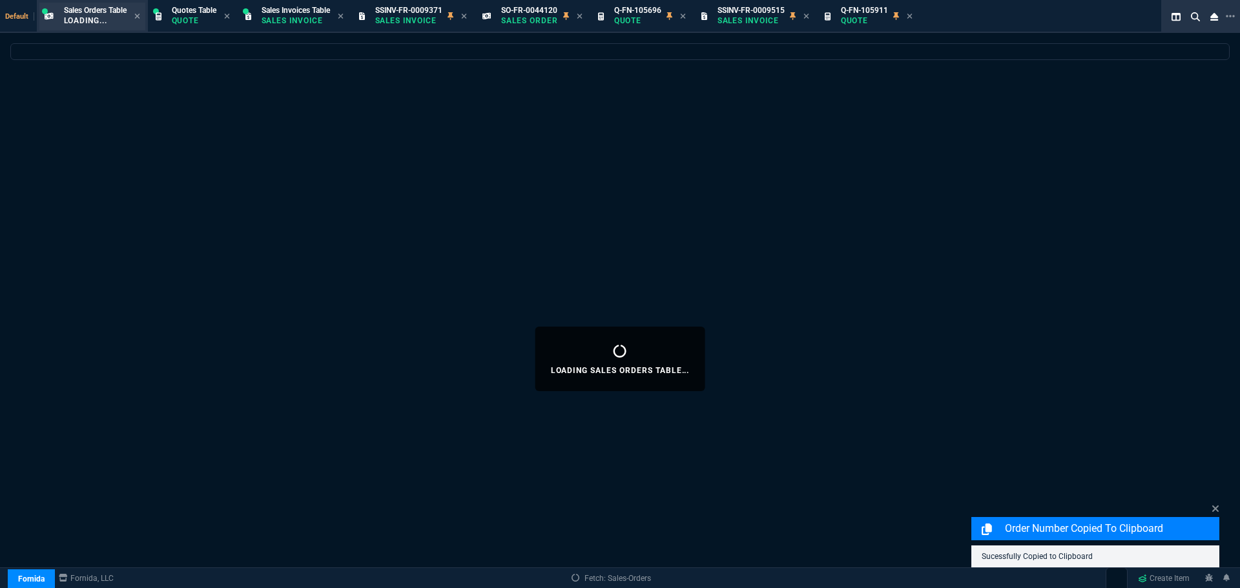
select select
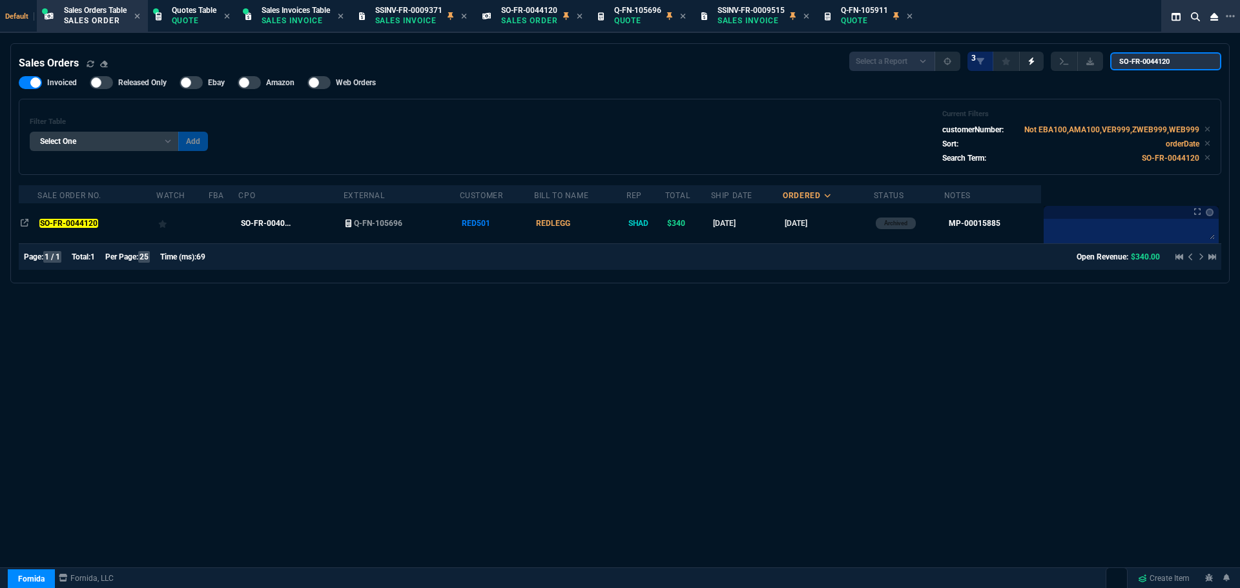
click at [1199, 63] on input "SO-FR-0044120" at bounding box center [1165, 61] width 111 height 18
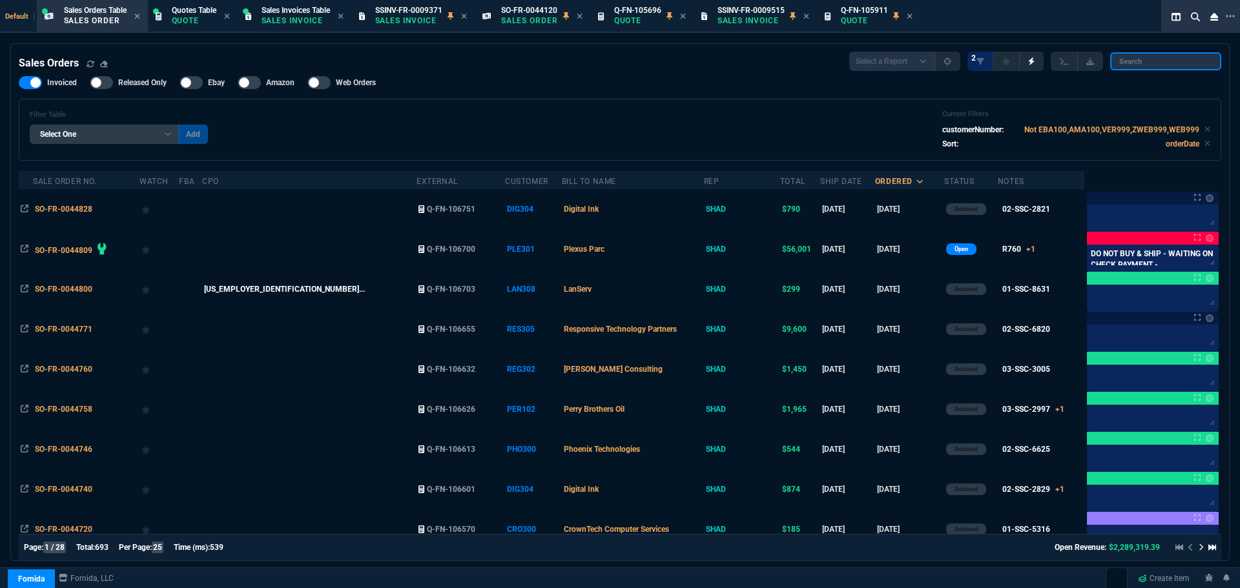
paste input "SO-FR-0044334"
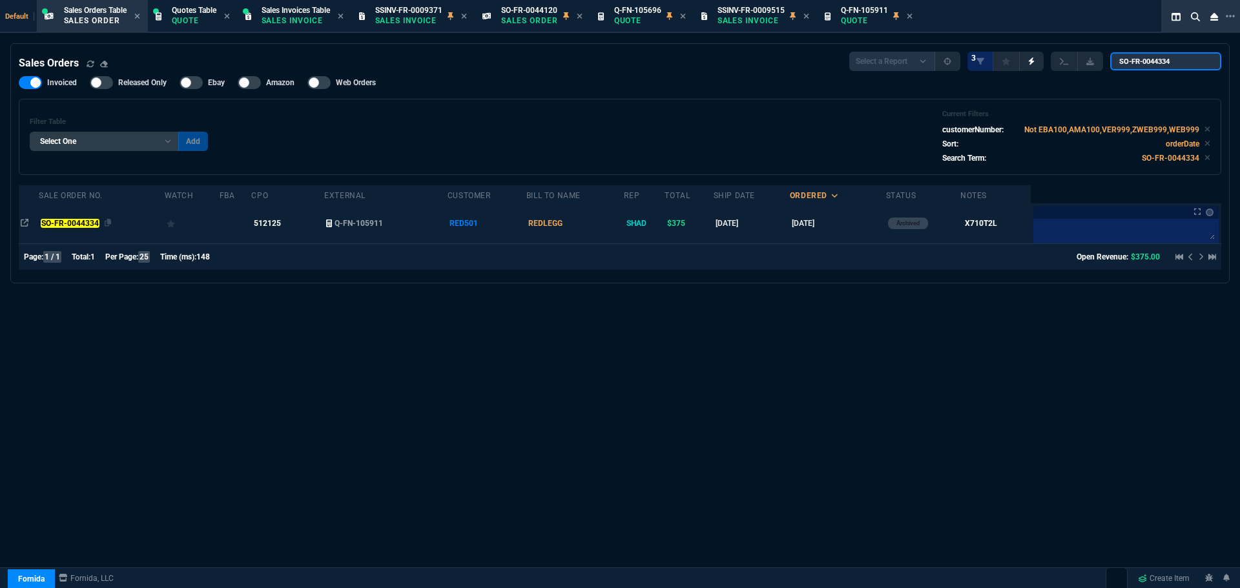
type input "SO-FR-0044334"
click at [83, 223] on mark "SO-FR-0044334" at bounding box center [70, 223] width 58 height 9
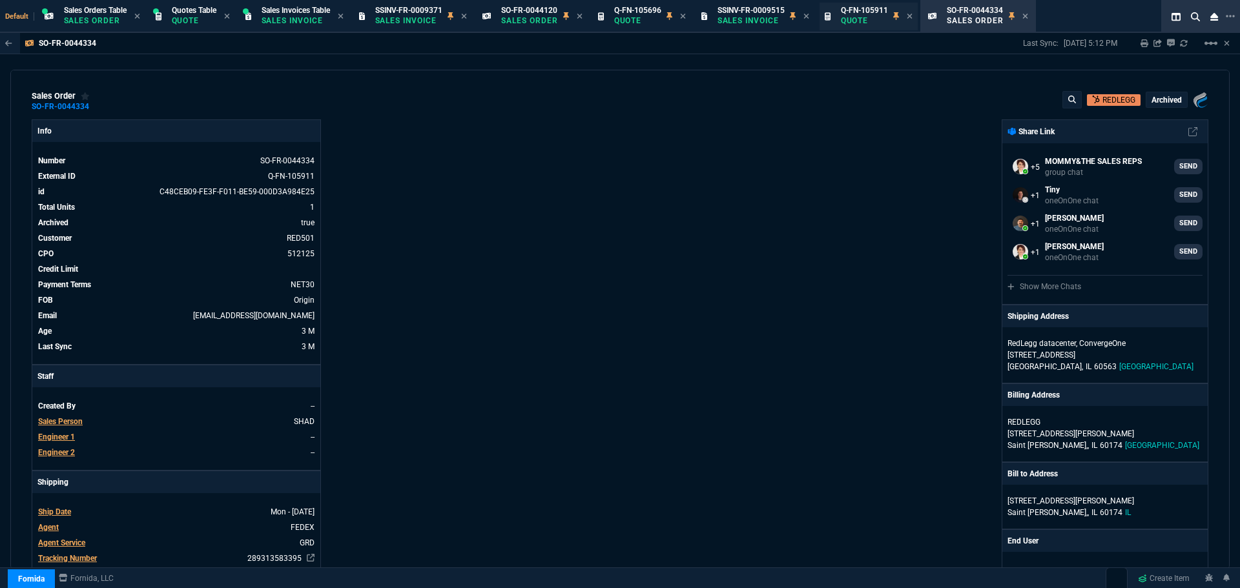
click at [871, 21] on p "Quote" at bounding box center [864, 20] width 47 height 10
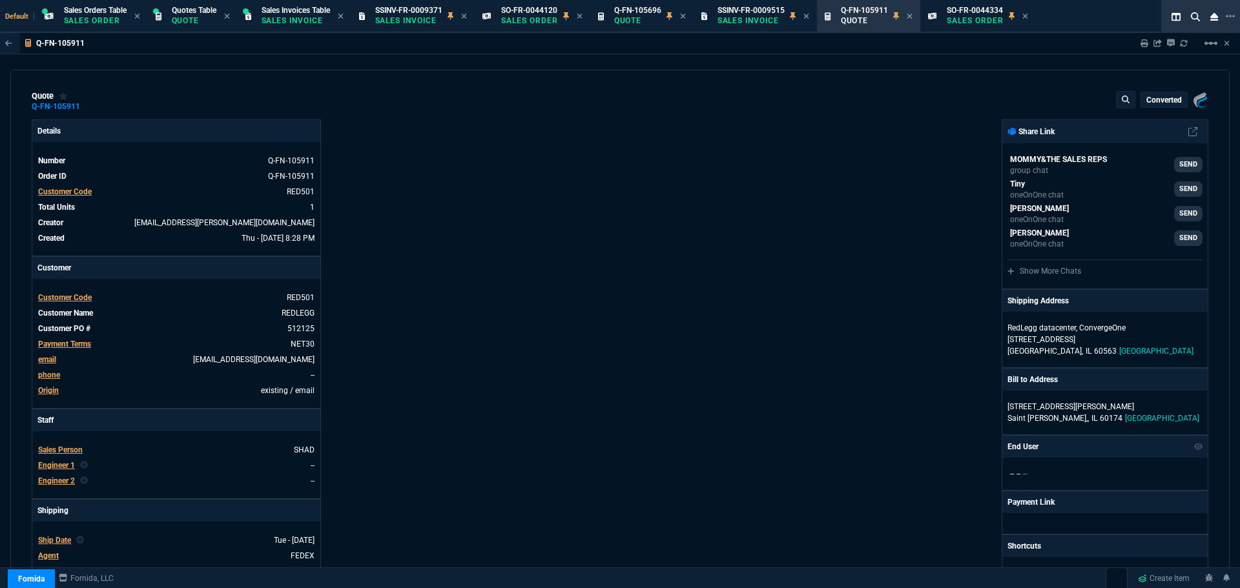
type input "39"
type input "145"
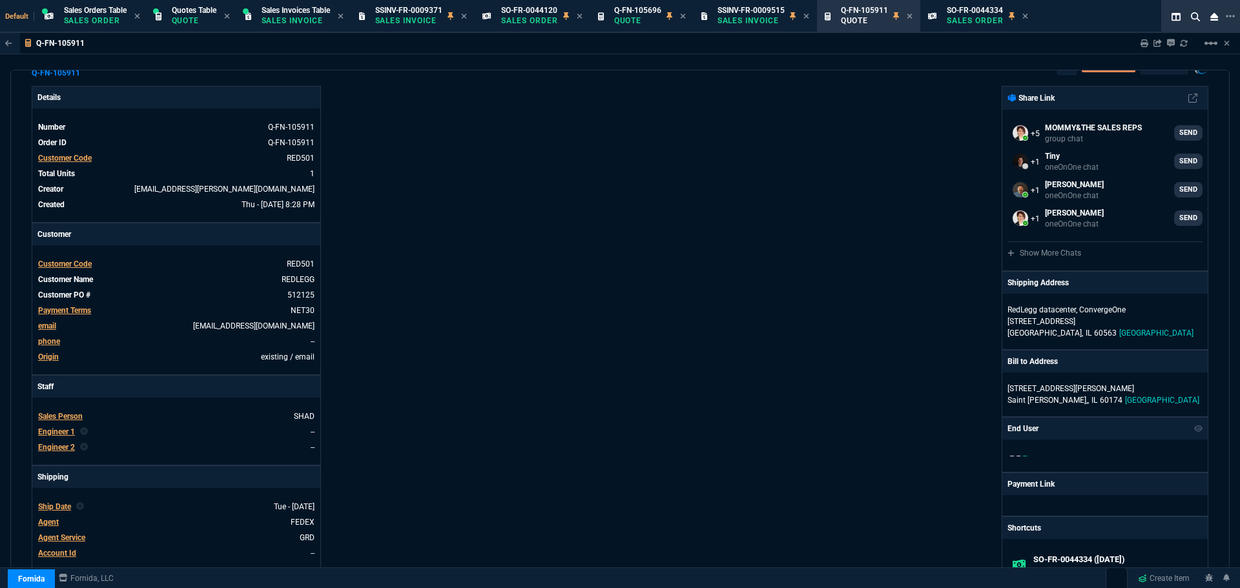
scroll to position [0, 0]
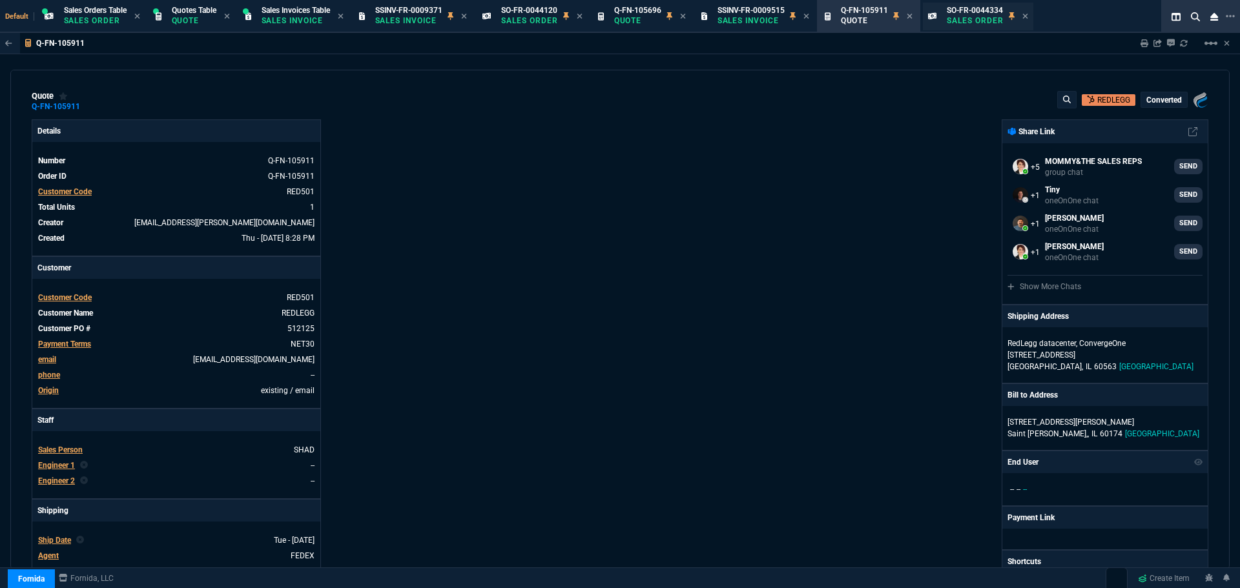
drag, startPoint x: 981, startPoint y: 12, endPoint x: 973, endPoint y: 26, distance: 15.6
click at [981, 12] on span "SO-FR-0044334" at bounding box center [975, 10] width 56 height 9
